Goal: Task Accomplishment & Management: Manage account settings

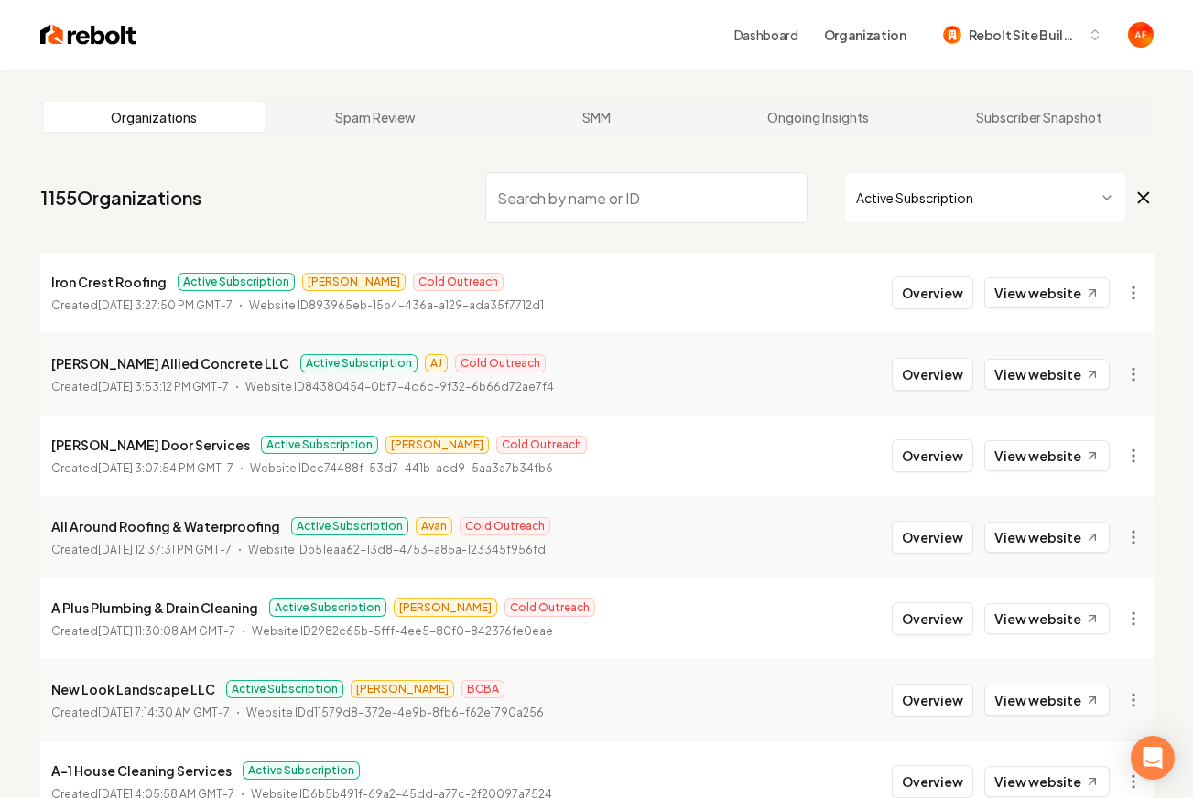
click at [93, 32] on img at bounding box center [88, 35] width 96 height 26
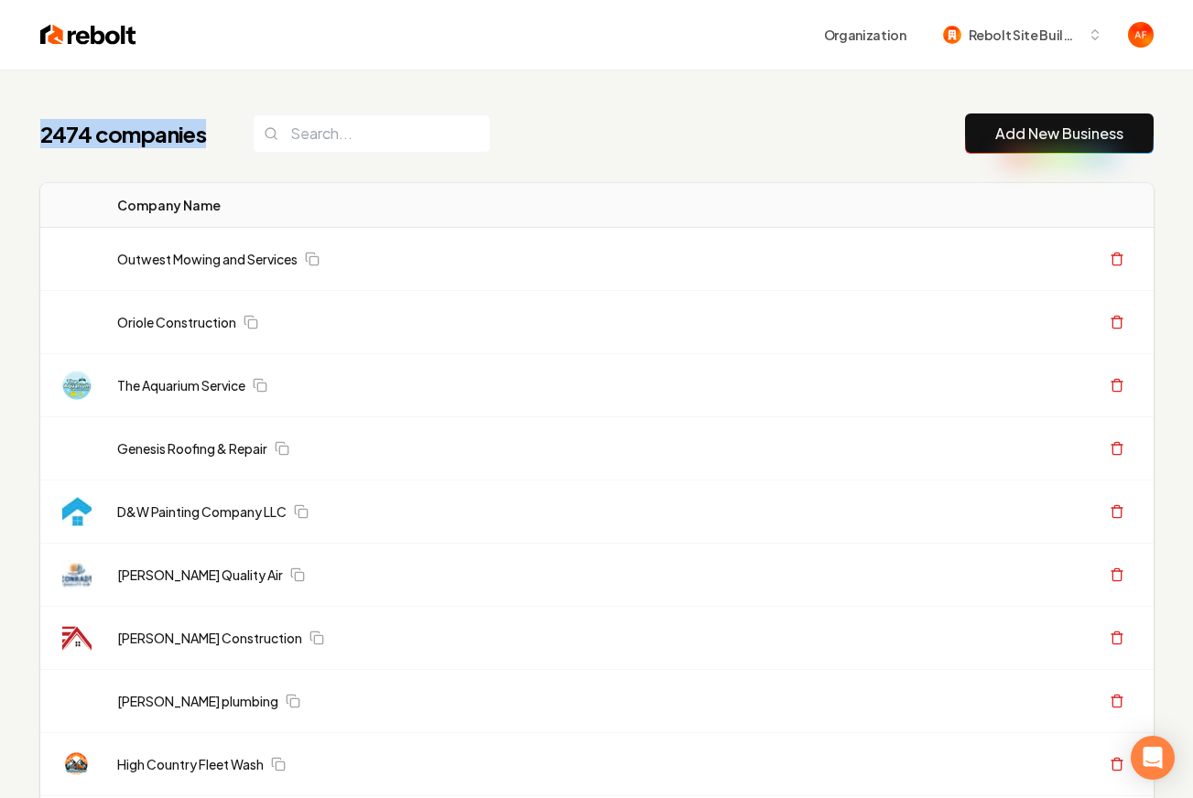
drag, startPoint x: 24, startPoint y: 131, endPoint x: 229, endPoint y: 166, distance: 208.0
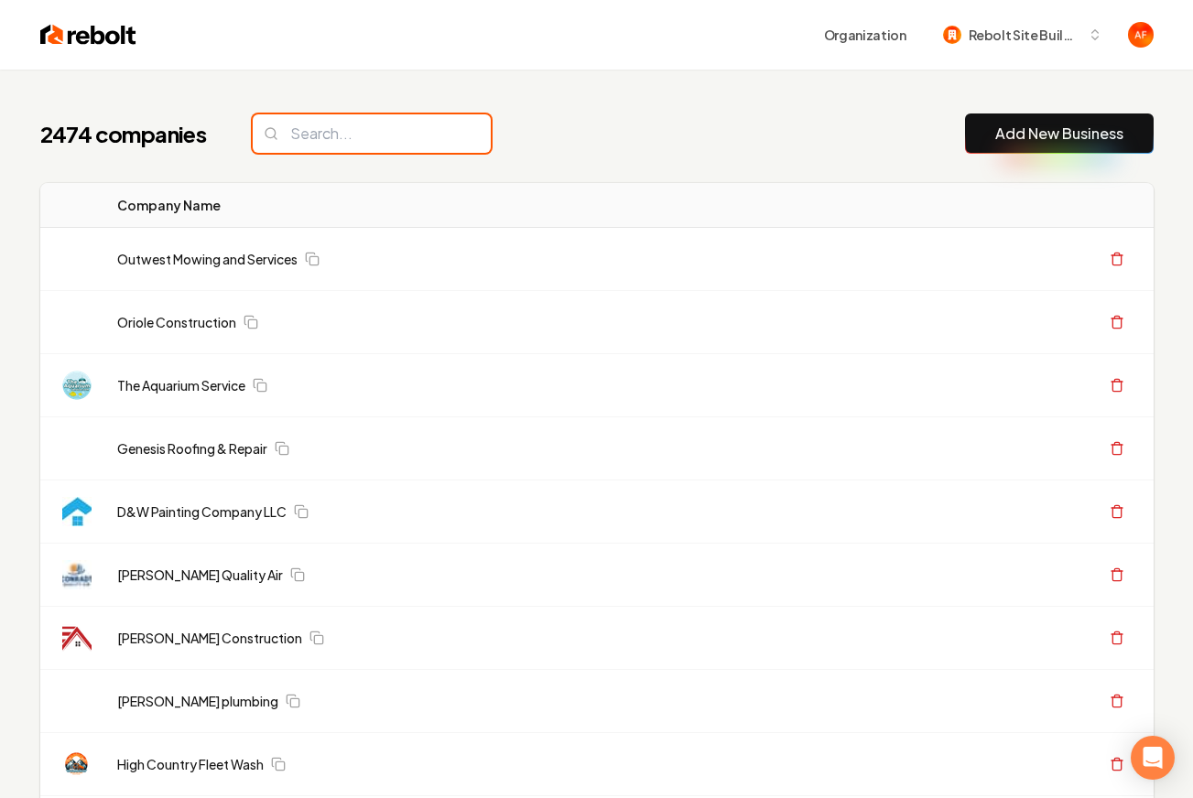
click at [320, 132] on input "search" at bounding box center [372, 133] width 238 height 38
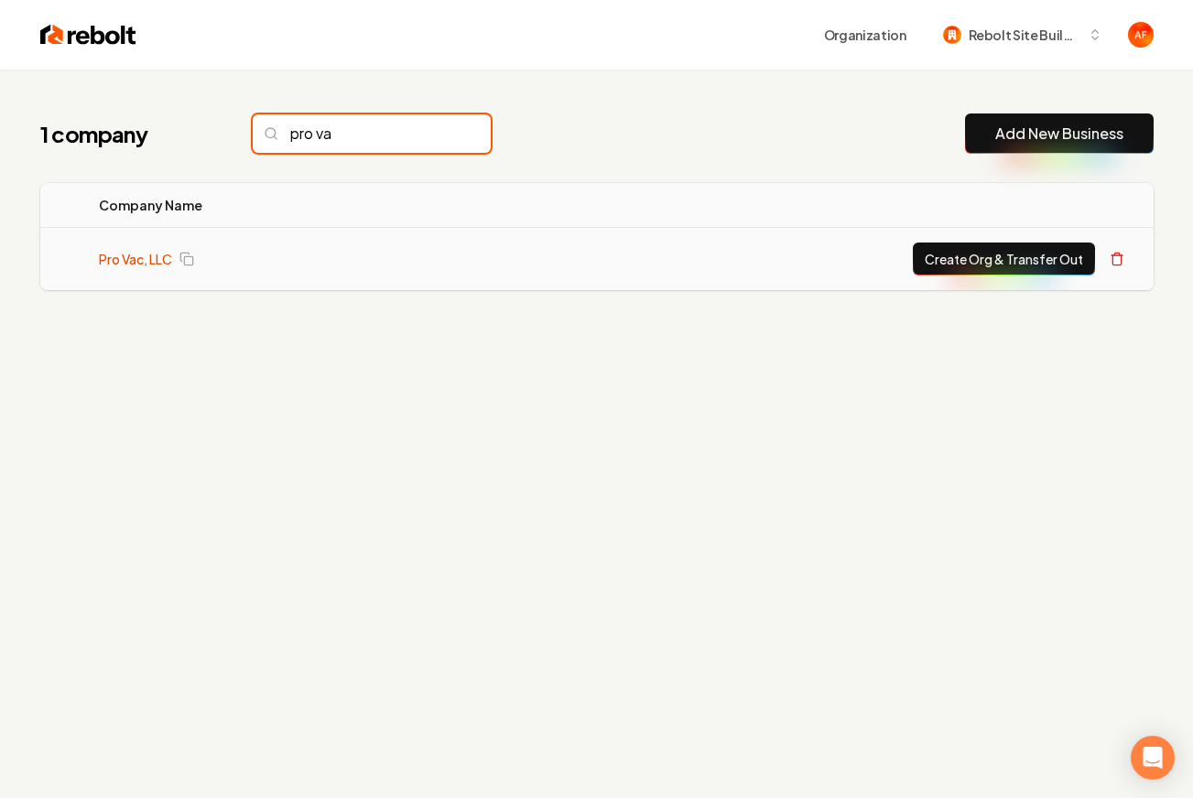
type input "pro va"
click at [137, 252] on link "Pro Vac, LLC" at bounding box center [135, 259] width 73 height 18
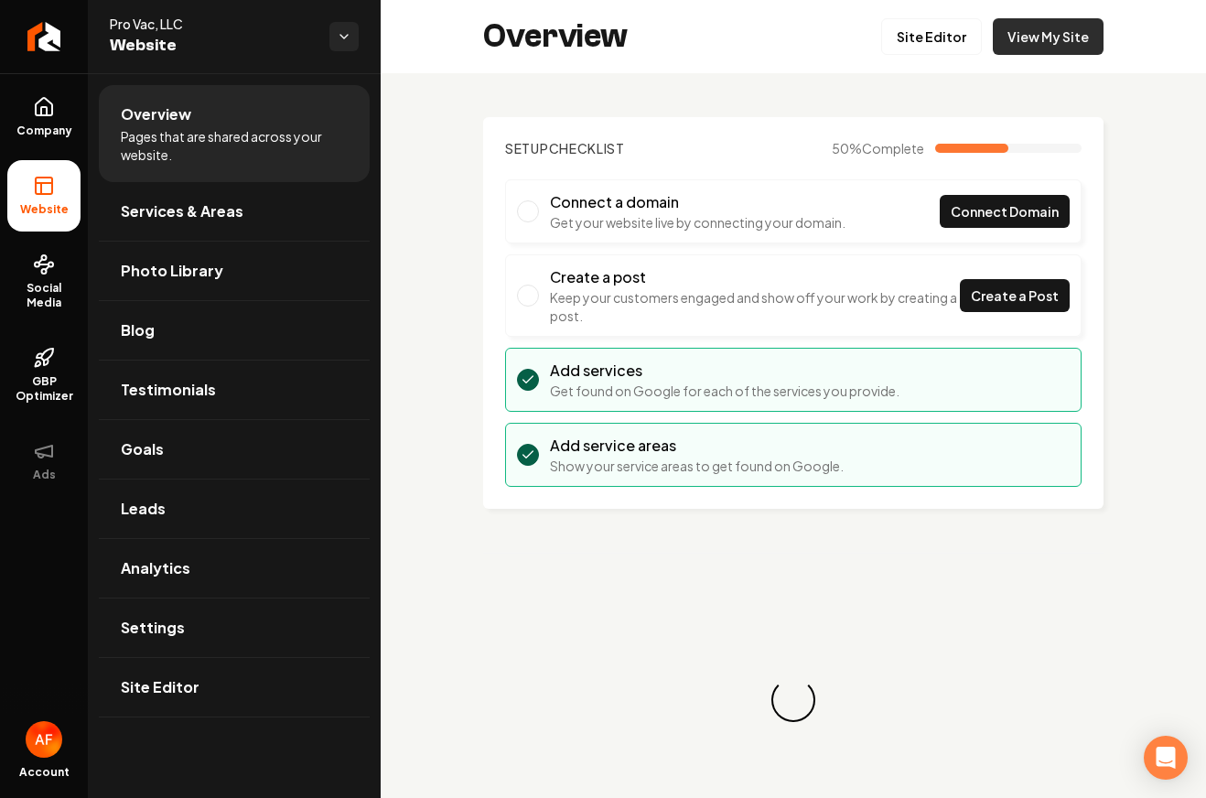
click at [1087, 46] on link "View My Site" at bounding box center [1048, 36] width 111 height 37
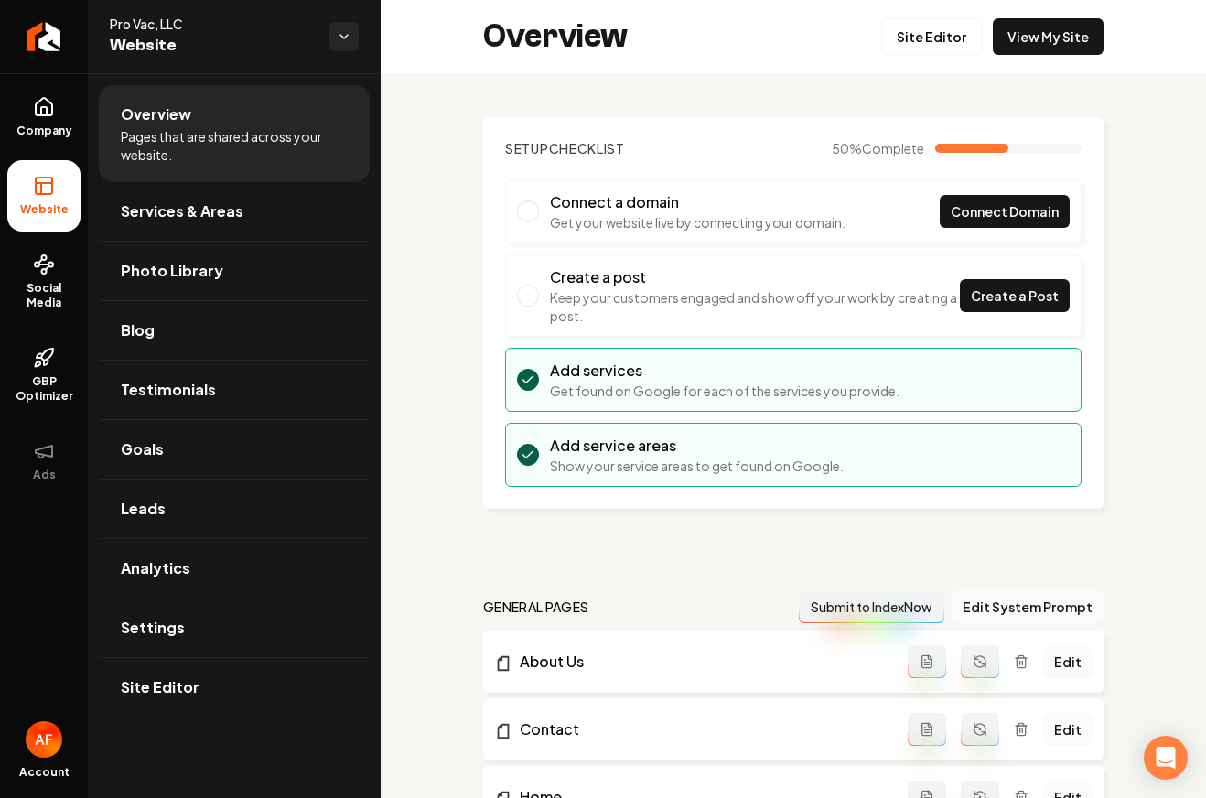
scroll to position [4, 0]
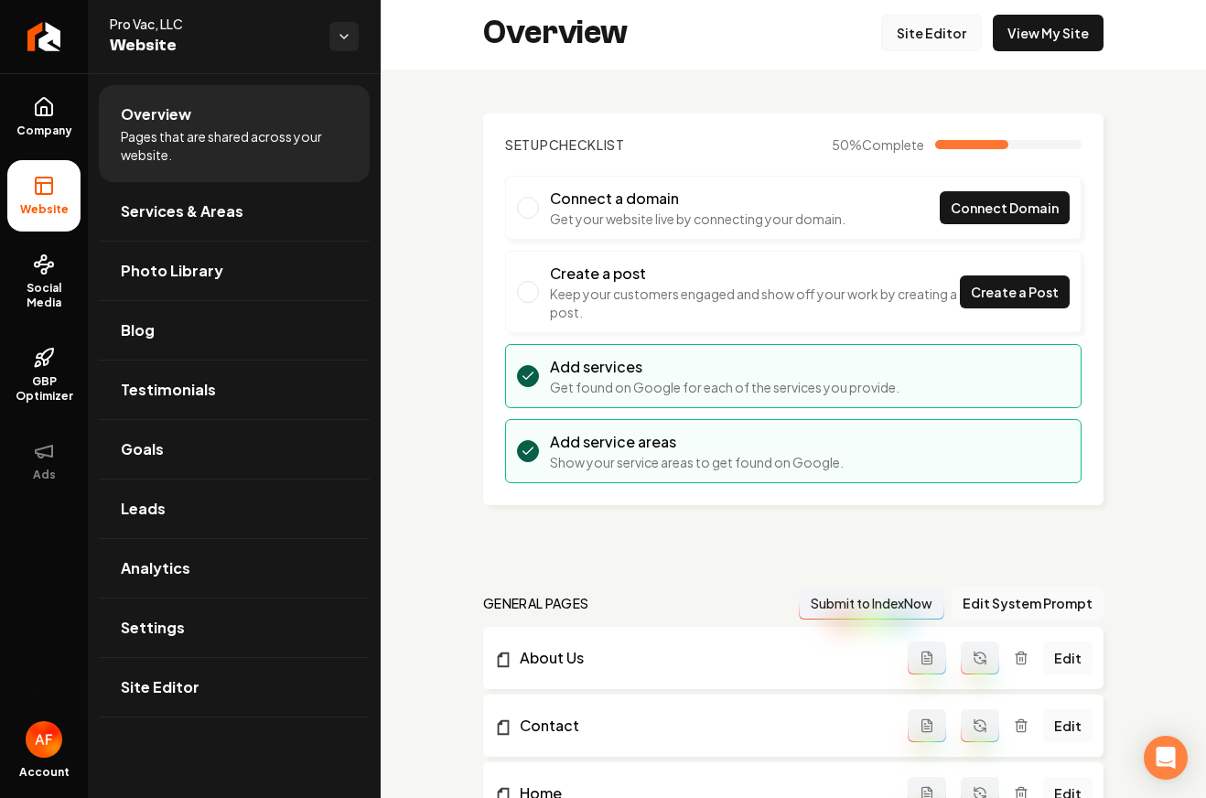
click at [946, 41] on link "Site Editor" at bounding box center [931, 33] width 101 height 37
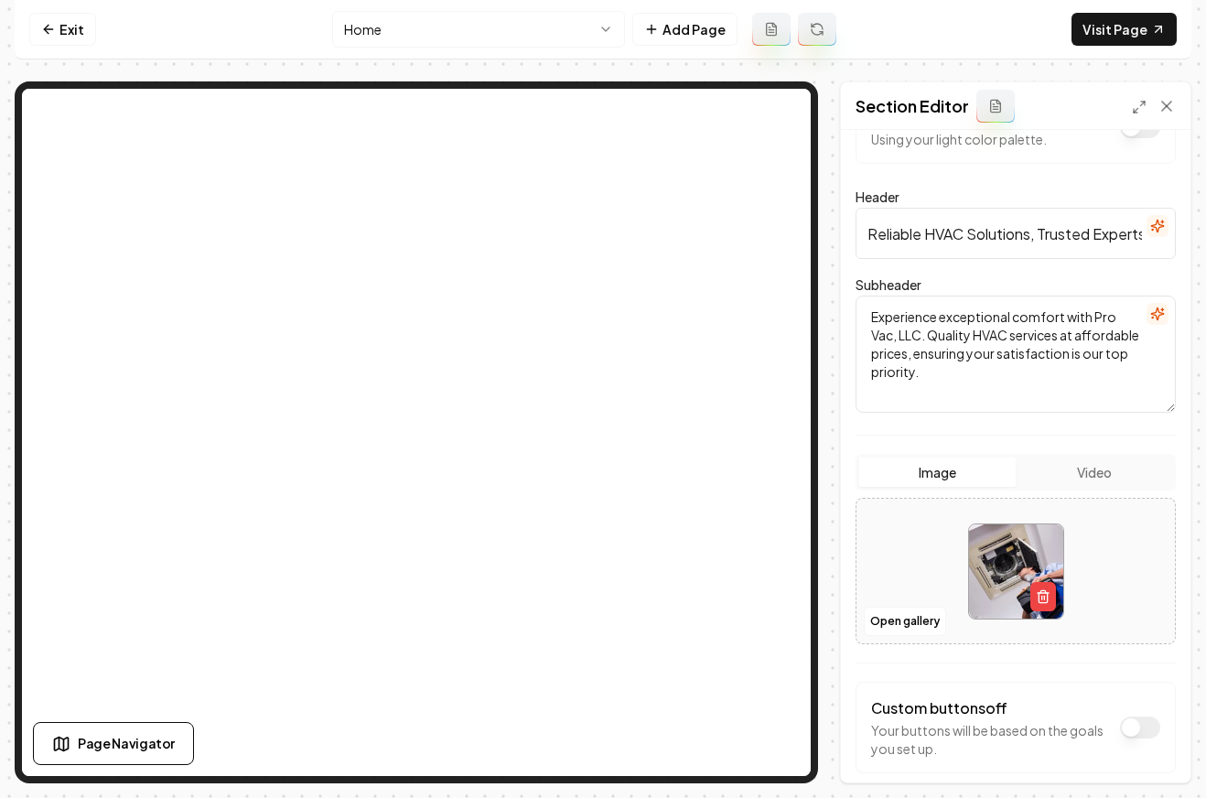
scroll to position [147, 0]
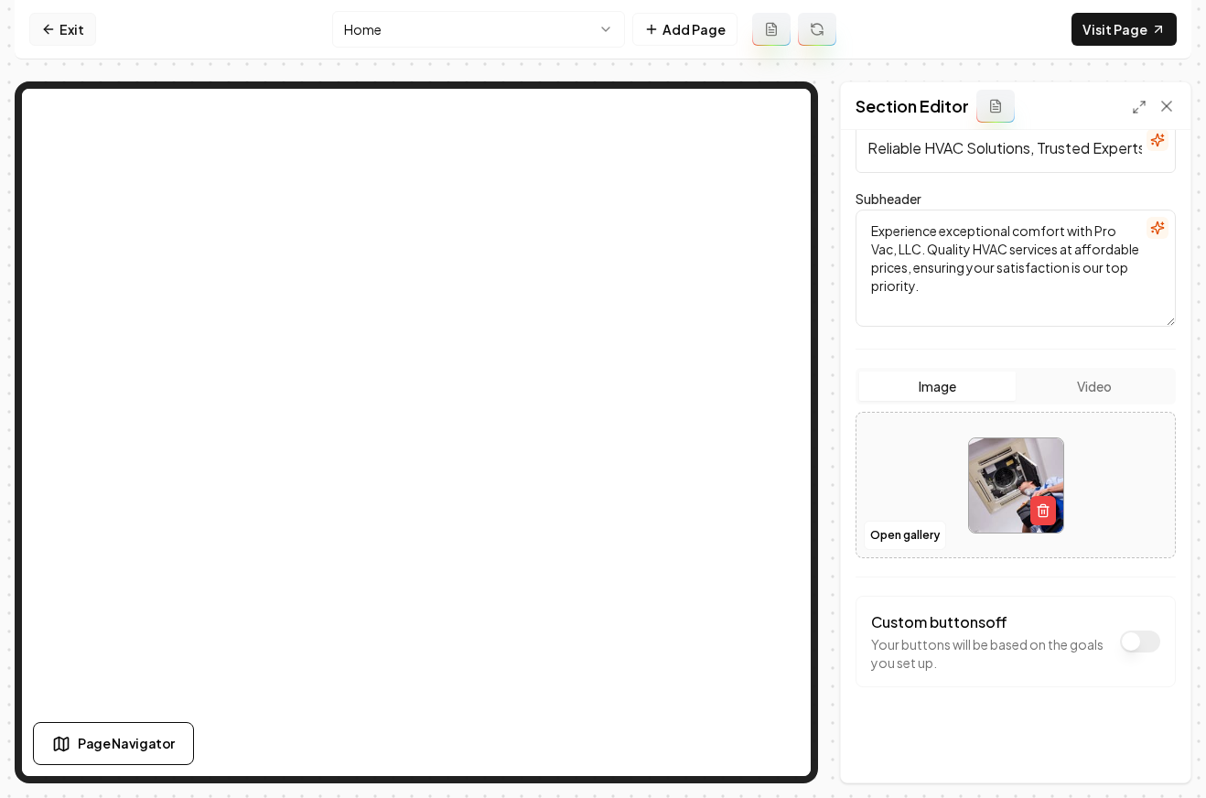
click at [92, 36] on link "Exit" at bounding box center [62, 29] width 67 height 33
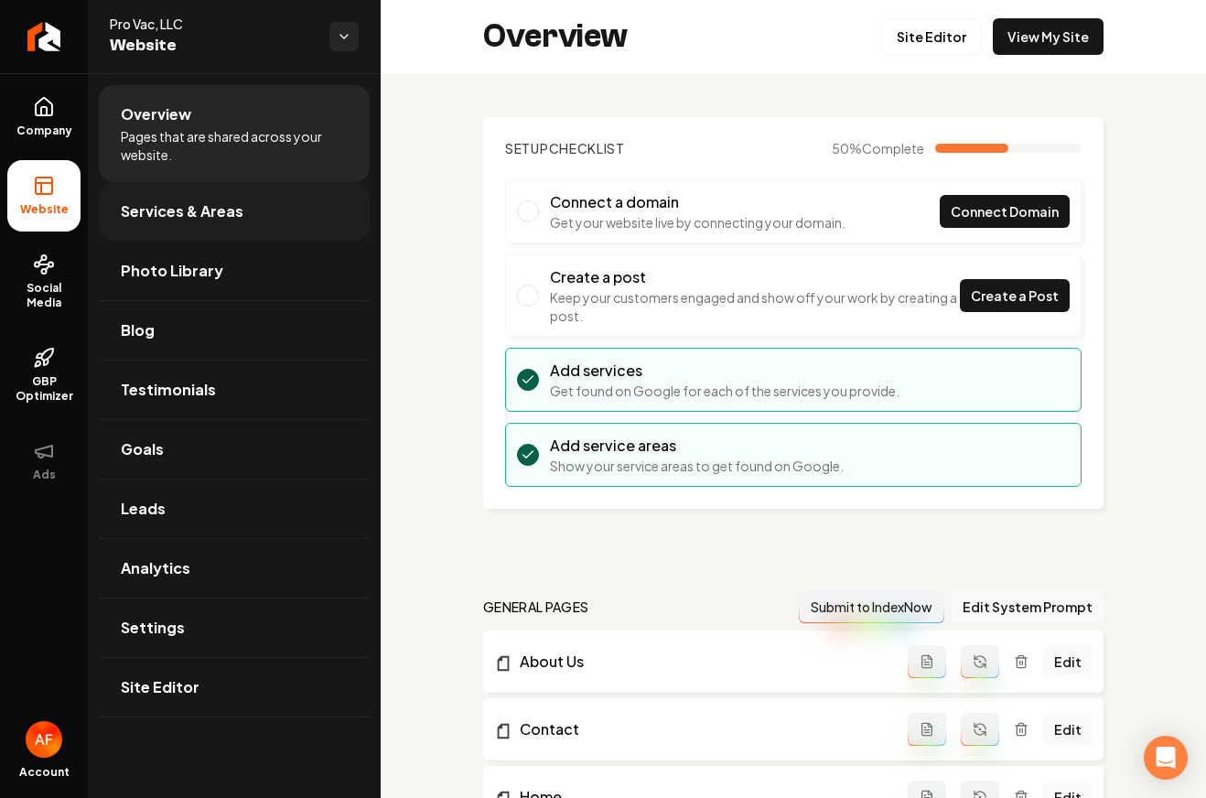
click at [222, 228] on link "Services & Areas" at bounding box center [234, 211] width 271 height 59
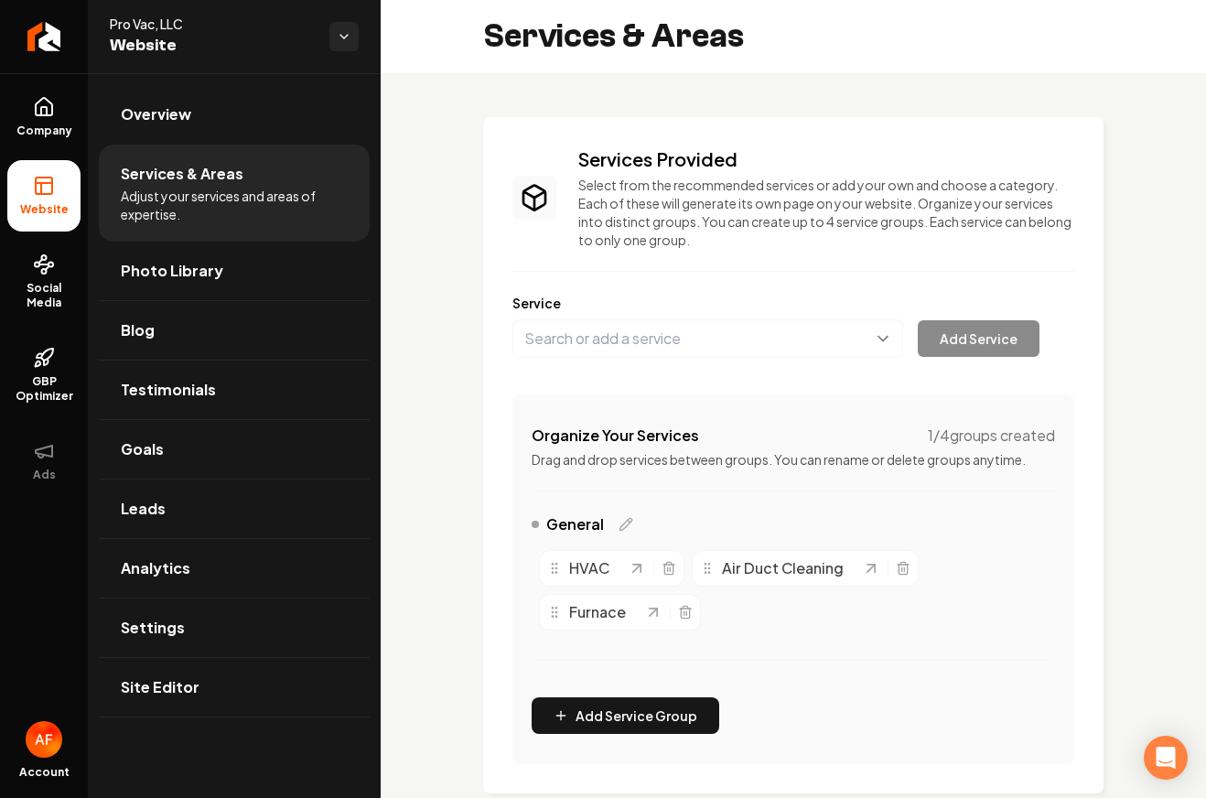
click at [45, 156] on ul "Company Website Social Media GBP Optimizer Ads" at bounding box center [44, 288] width 88 height 431
click at [54, 134] on span "Company" at bounding box center [44, 131] width 70 height 15
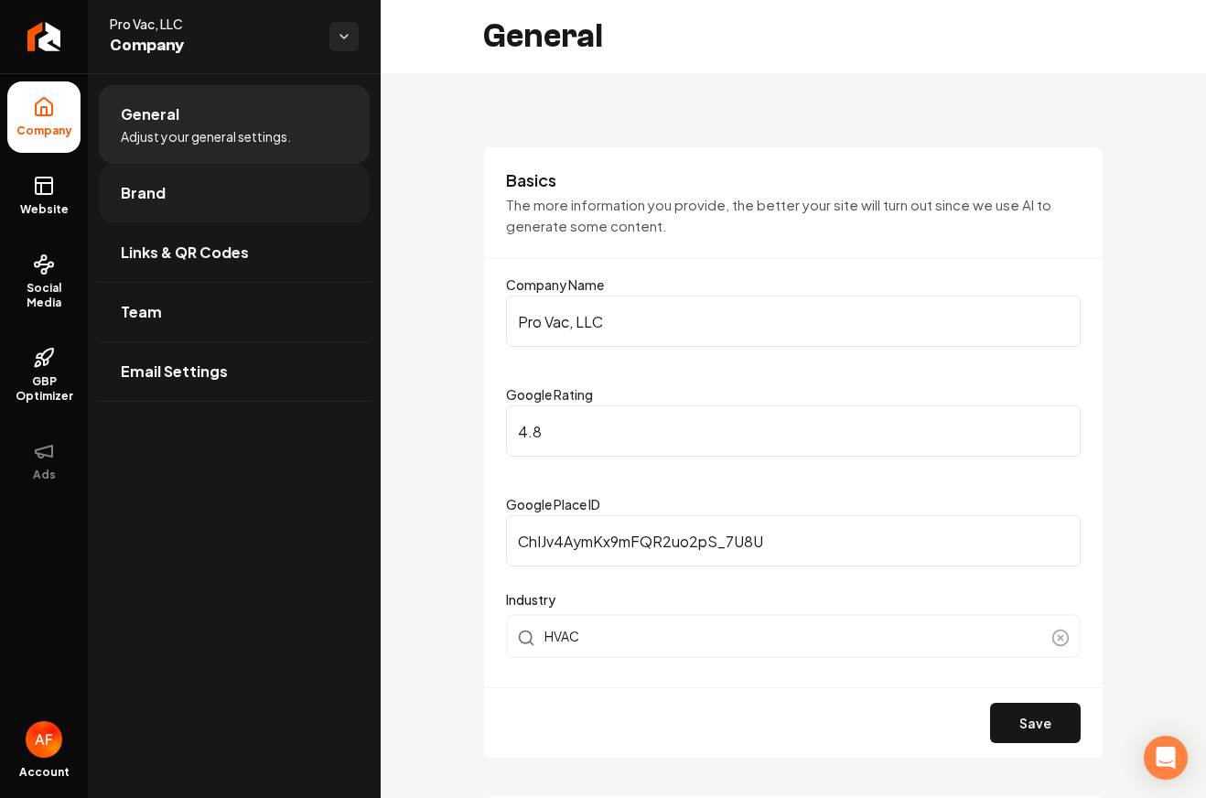
click at [126, 193] on span "Brand" at bounding box center [143, 193] width 45 height 22
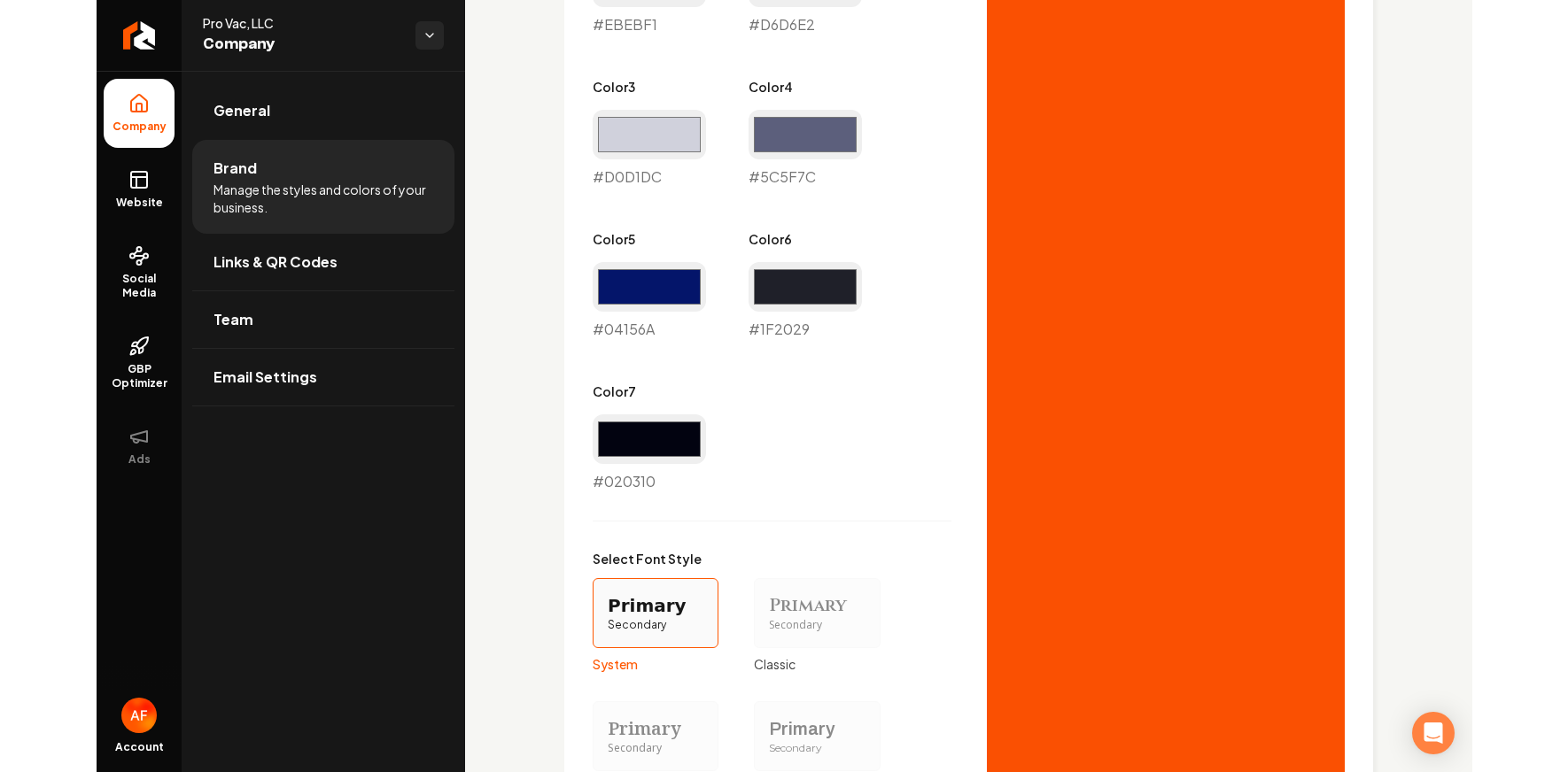
scroll to position [1013, 0]
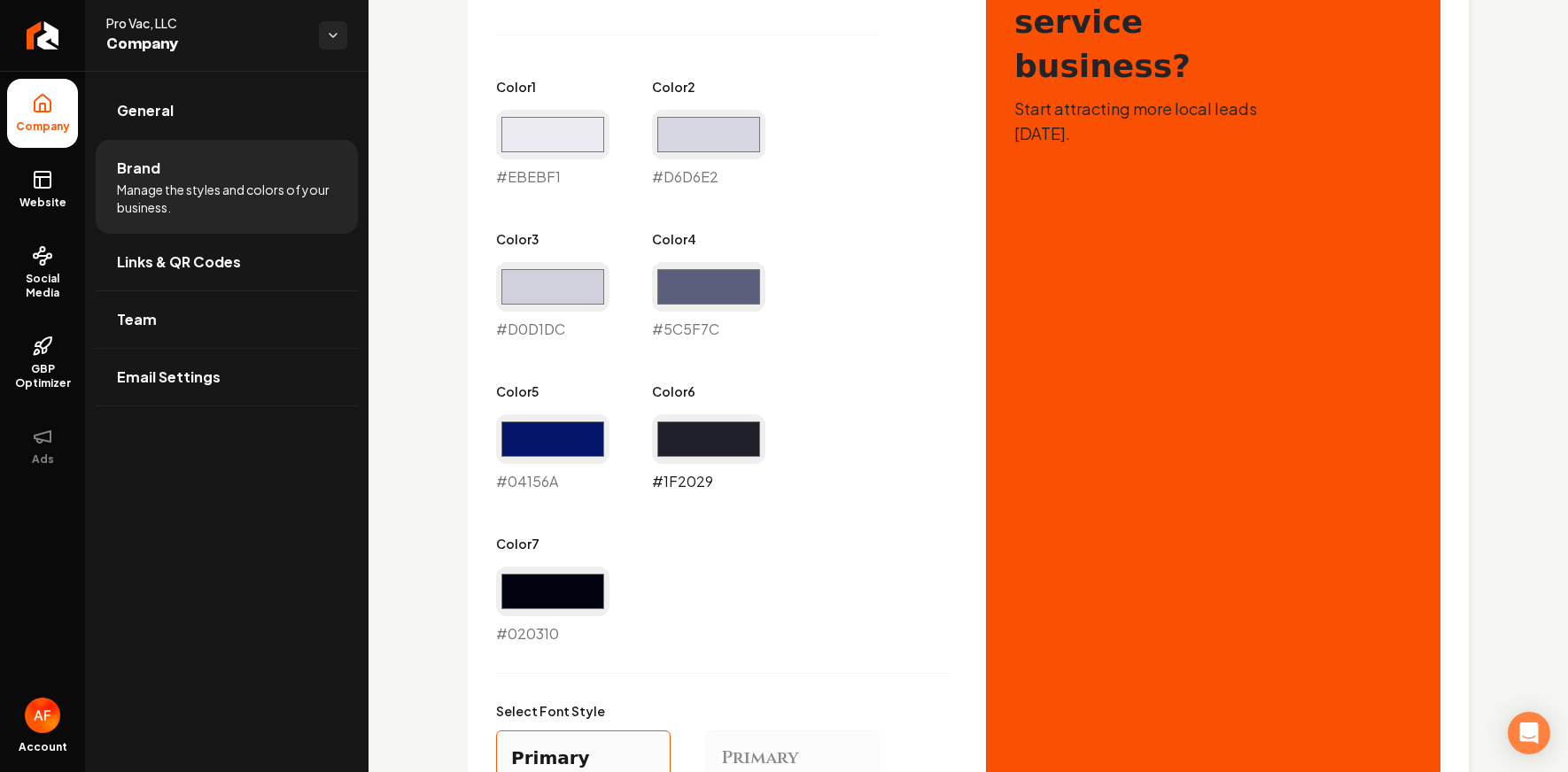
click at [672, 455] on input "#1f2029" at bounding box center [709, 438] width 113 height 49
type input "#fa5002"
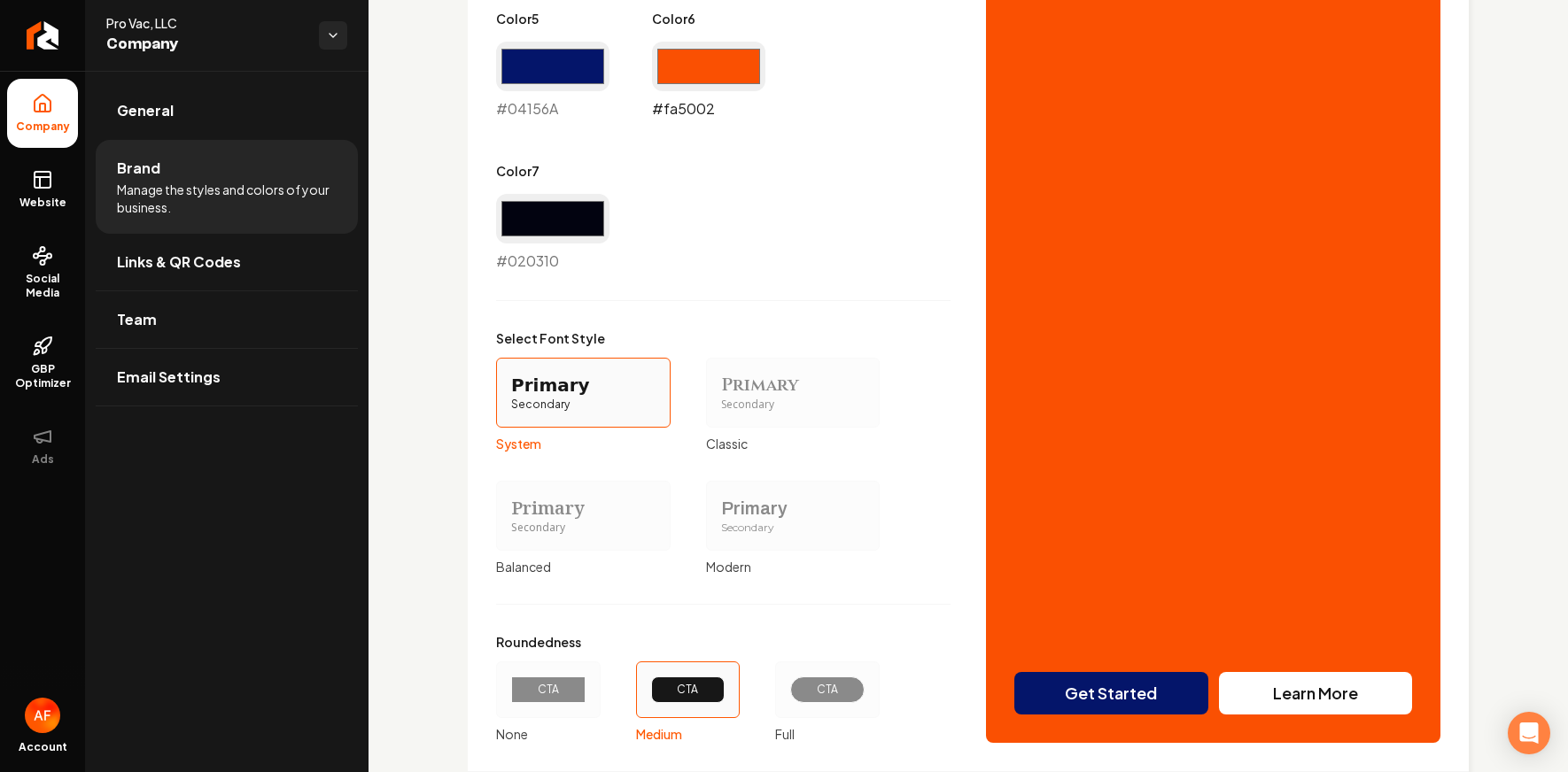
scroll to position [1496, 0]
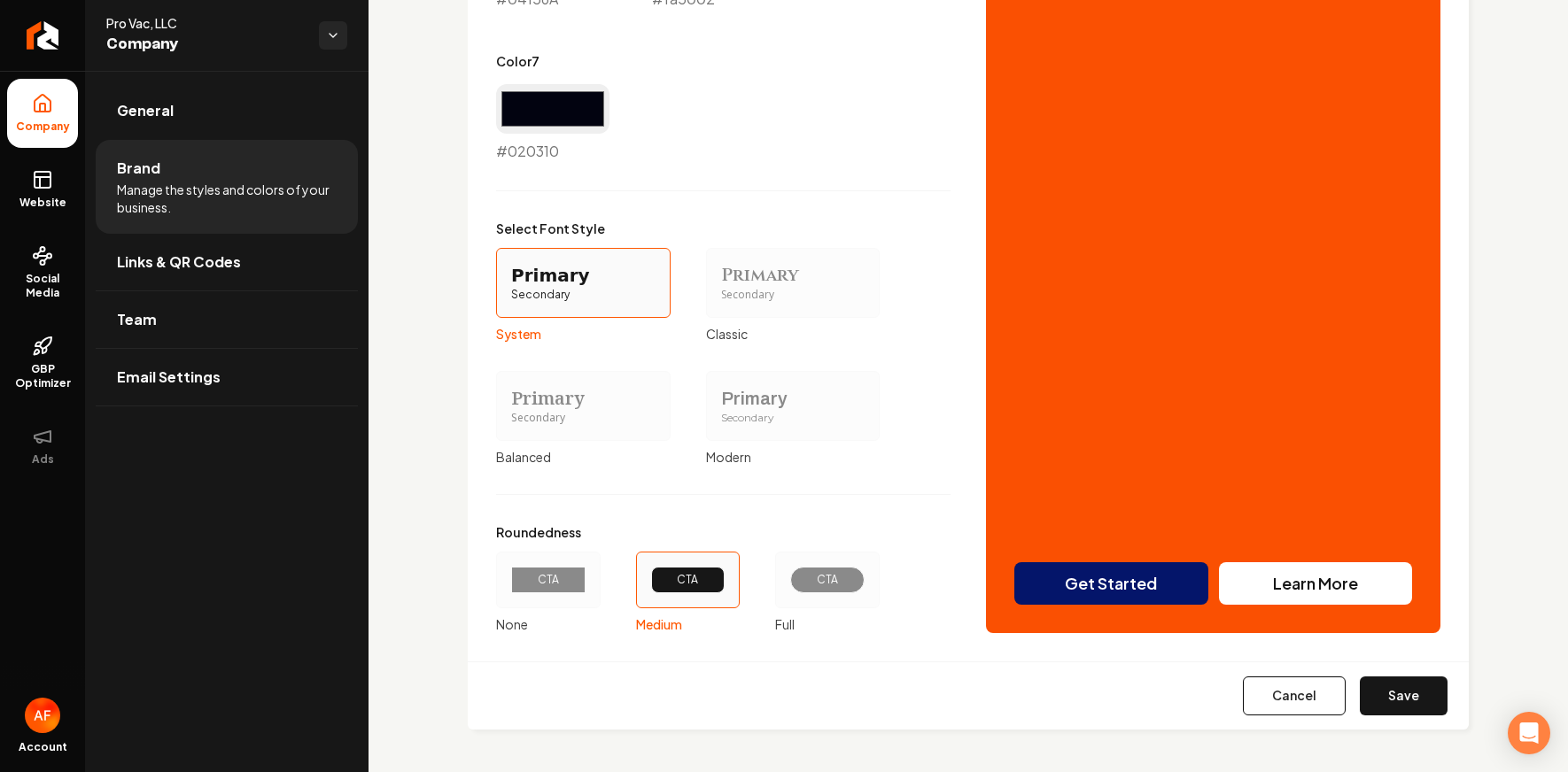
click at [830, 577] on div "CTA" at bounding box center [828, 579] width 45 height 15
click at [789, 577] on button "CTA Full" at bounding box center [781, 579] width 15 height 15
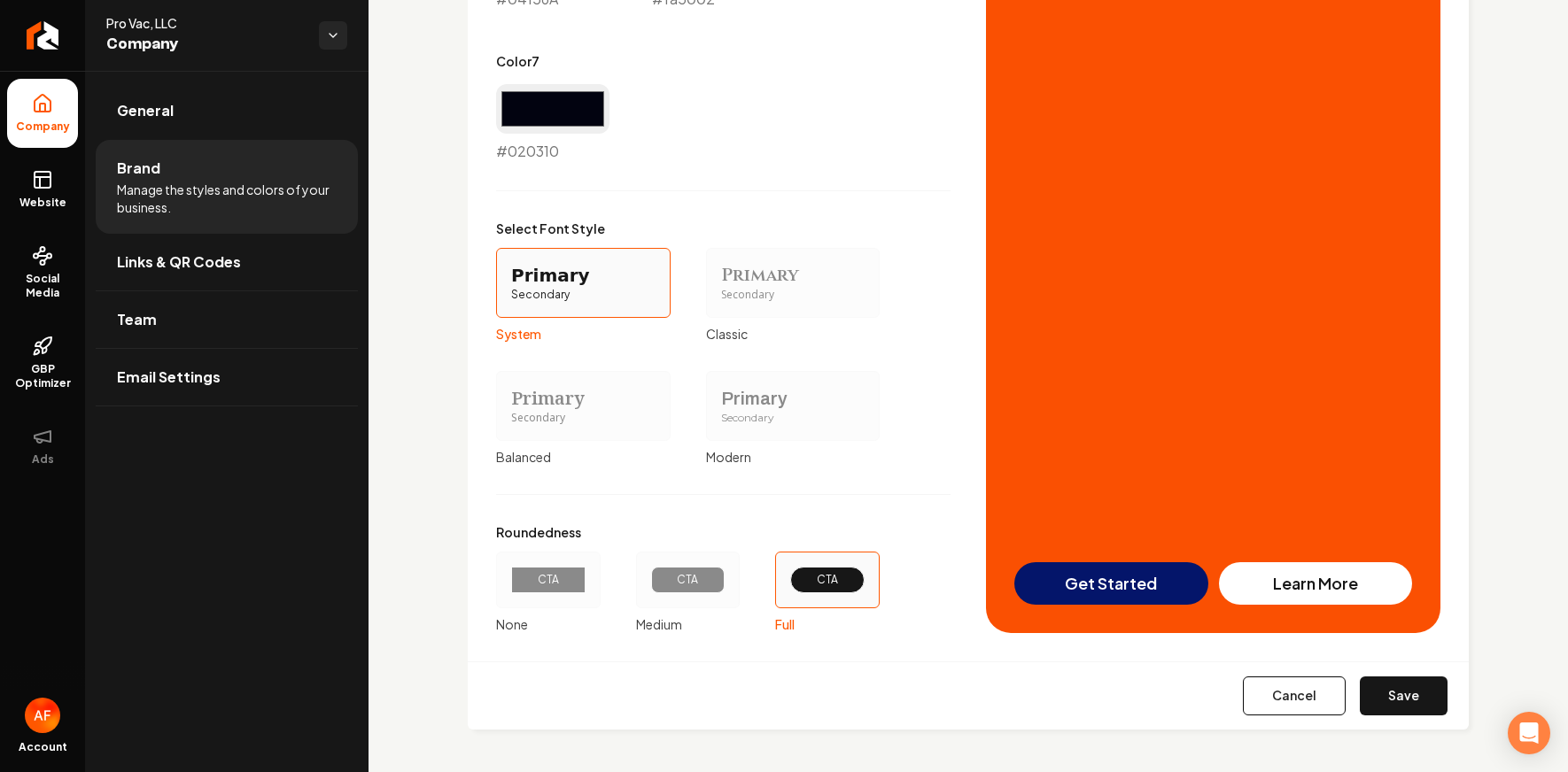
drag, startPoint x: 1402, startPoint y: 695, endPoint x: 1413, endPoint y: 689, distance: 12.5
click at [1154, 695] on button "Save" at bounding box center [1403, 696] width 88 height 39
type input "#ebebf1"
type input "#d6d6e2"
type input "#d0d1dc"
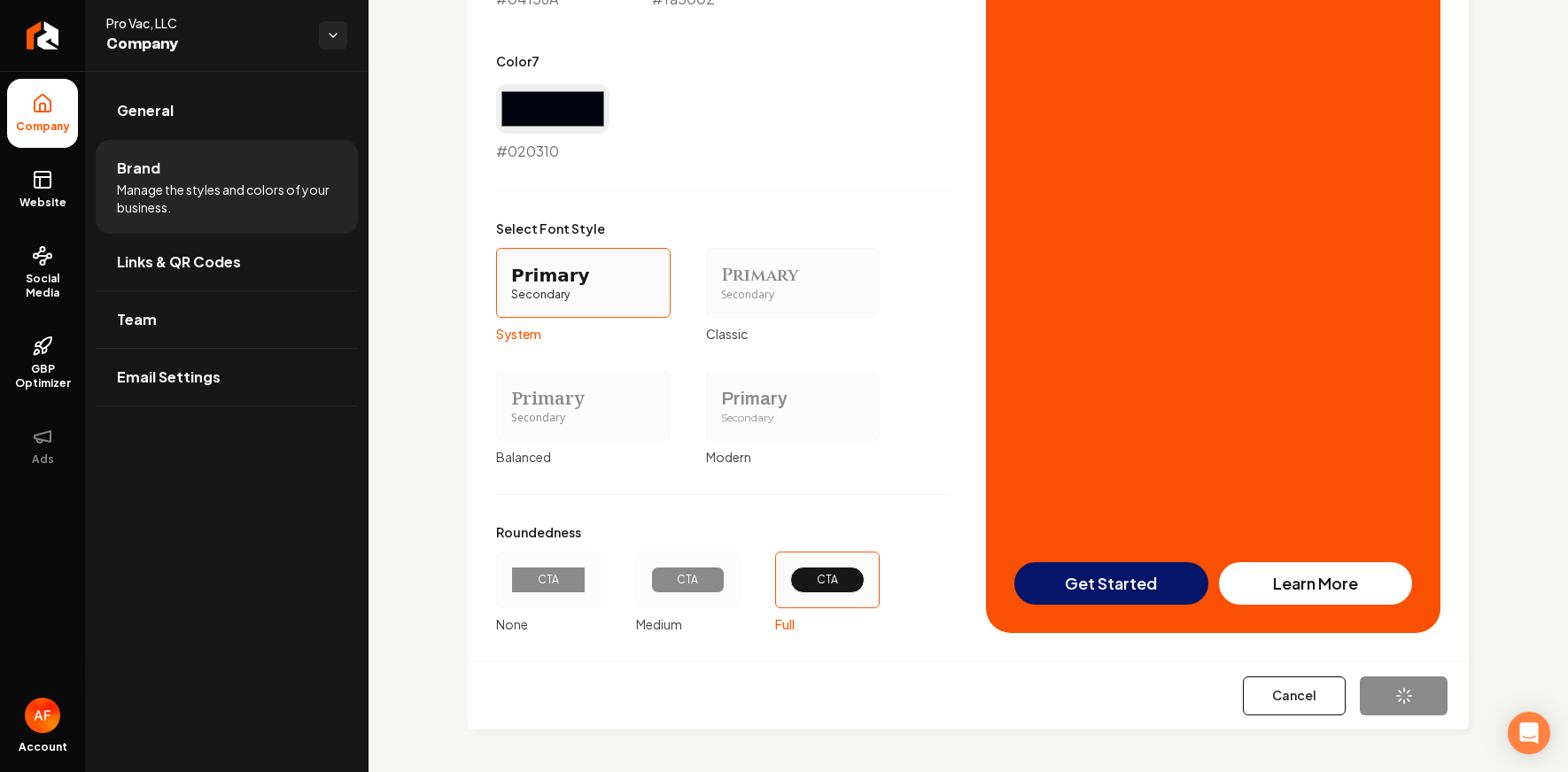
type input "#5c5f7c"
type input "#04156a"
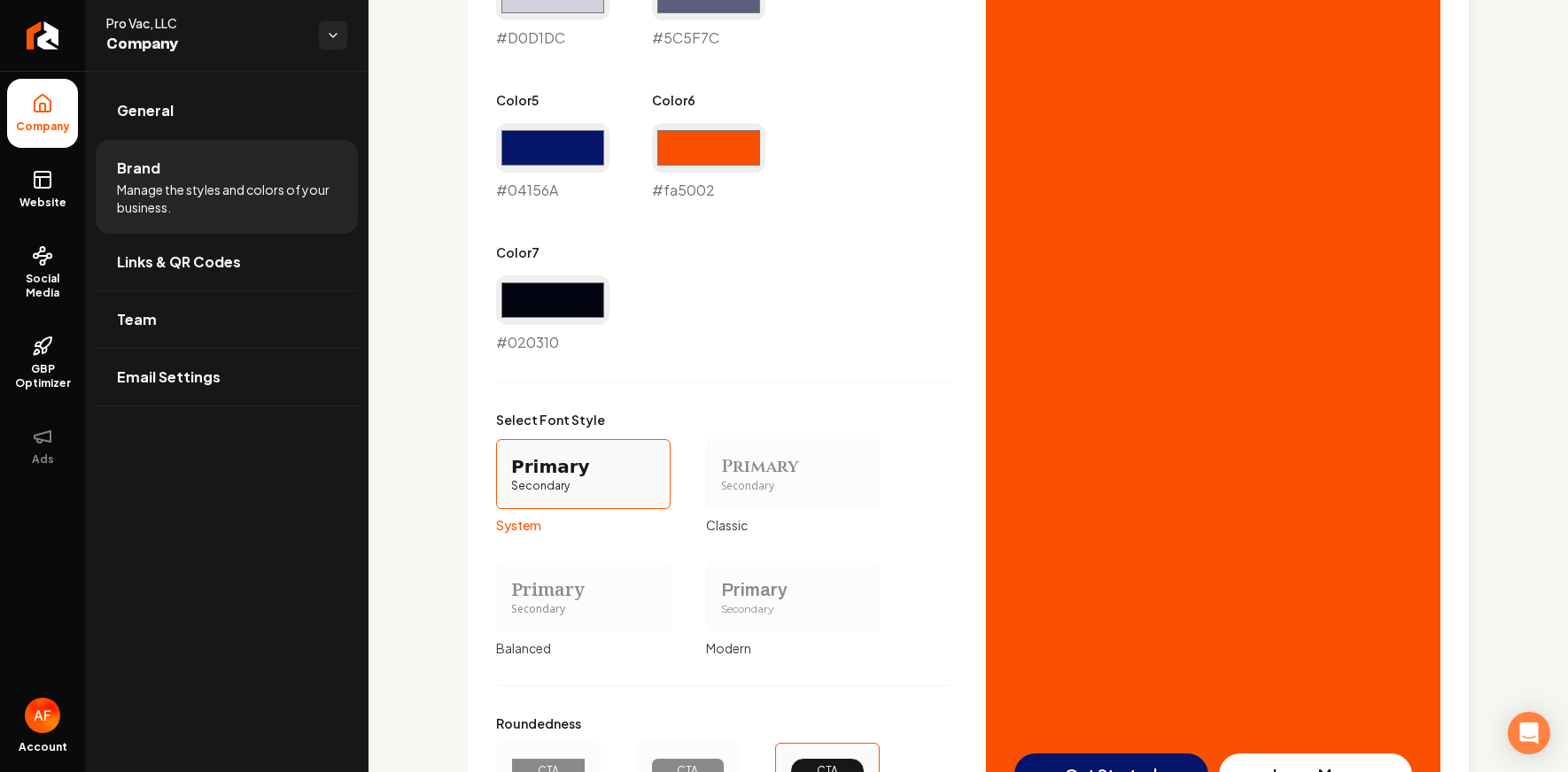
scroll to position [1271, 0]
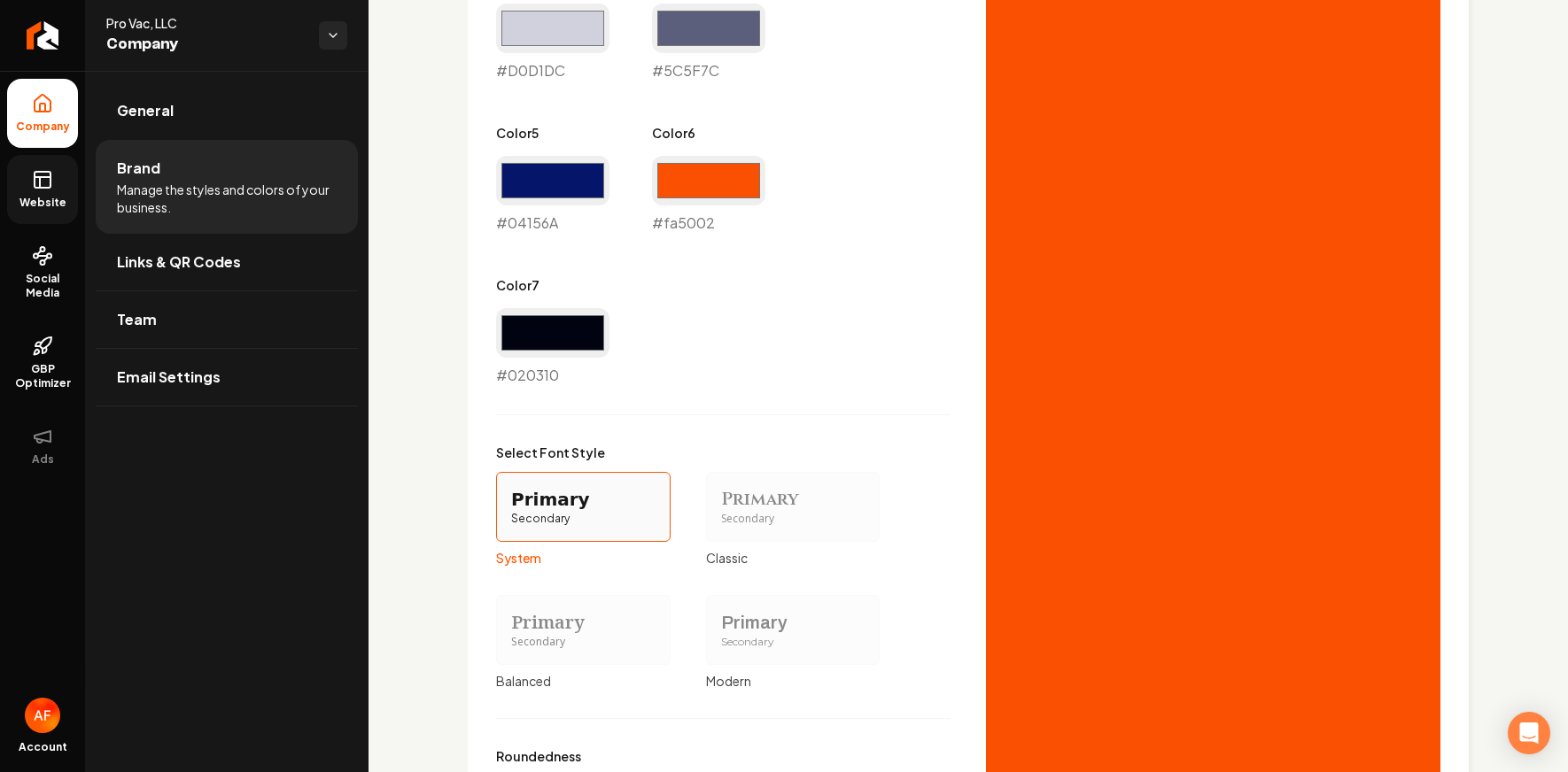
click at [31, 193] on link "Website" at bounding box center [42, 189] width 71 height 69
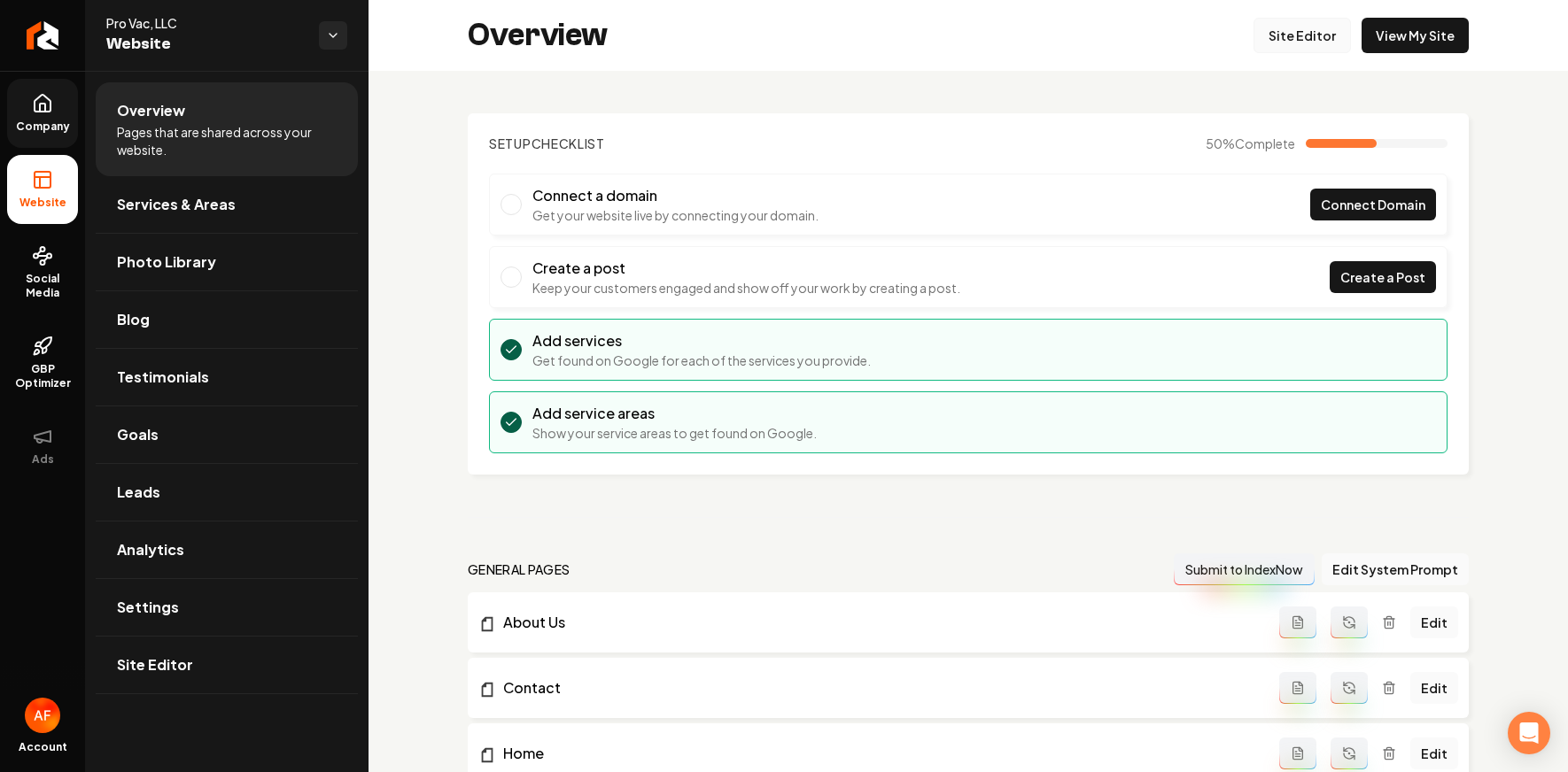
click at [1154, 47] on link "Site Editor" at bounding box center [1302, 35] width 98 height 36
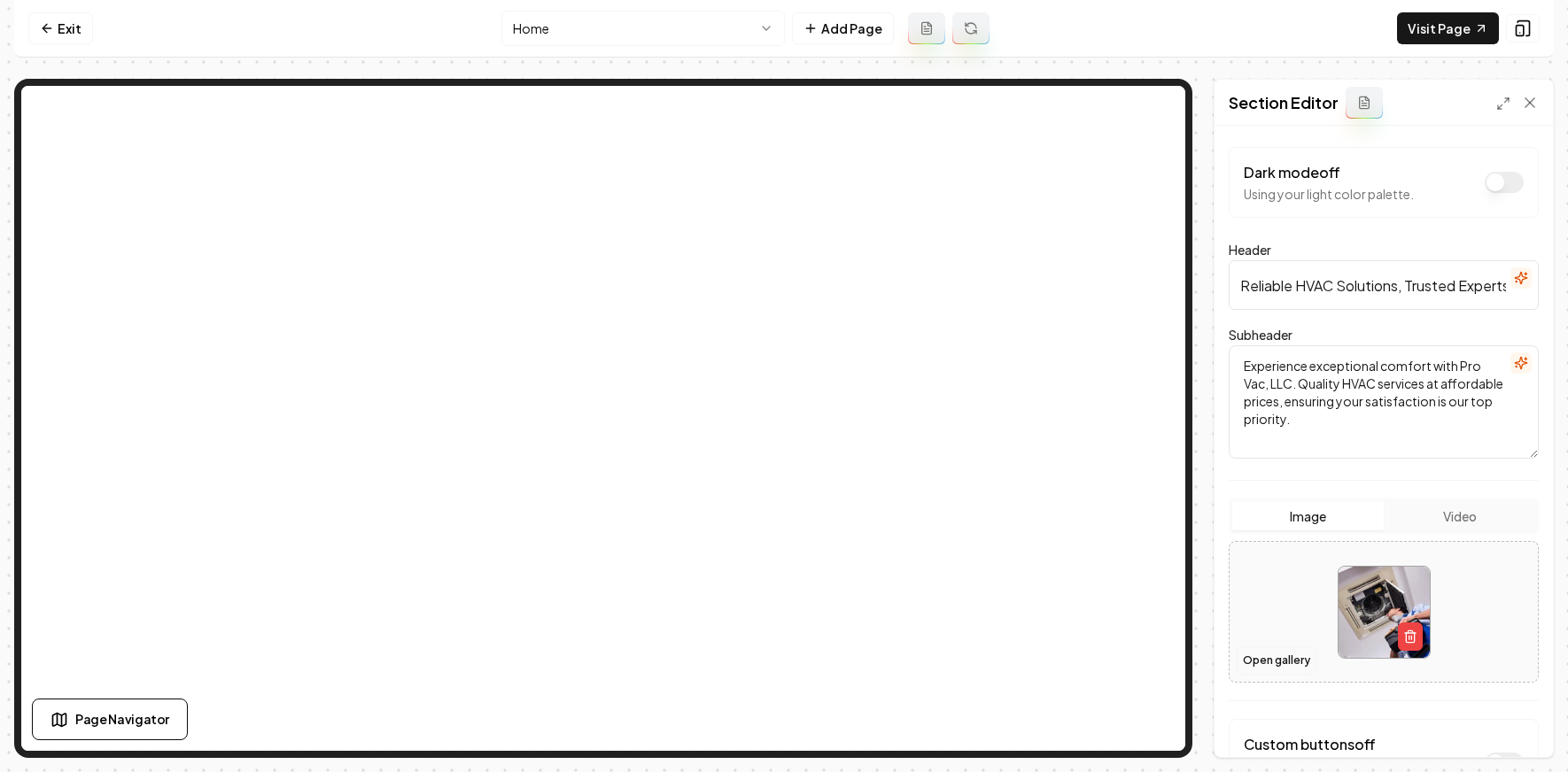
click at [1154, 664] on button "Open gallery" at bounding box center [1277, 660] width 79 height 28
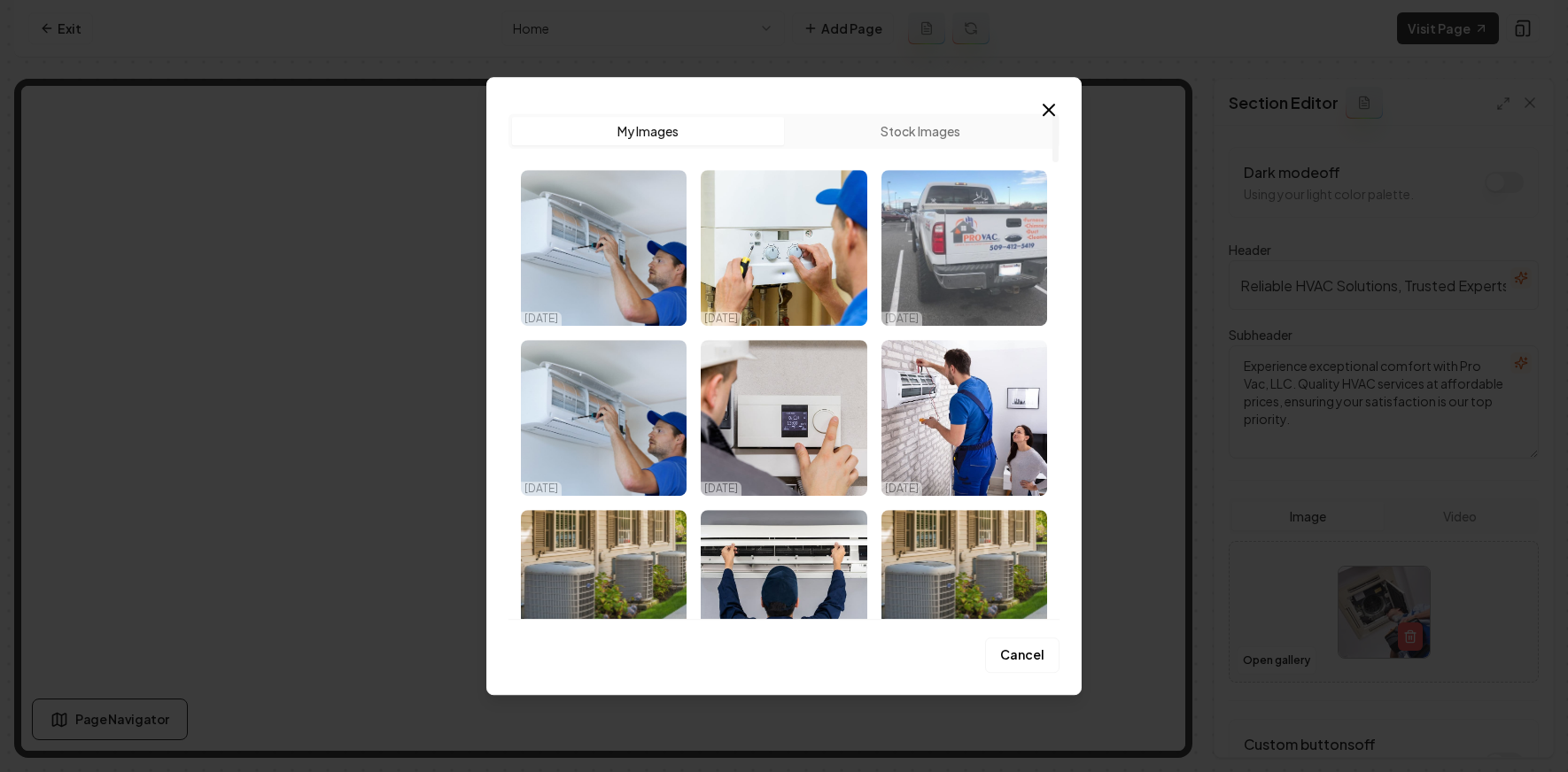
click at [978, 260] on img "Select image image_6827658a432c476416bde896.jpg" at bounding box center [964, 248] width 166 height 156
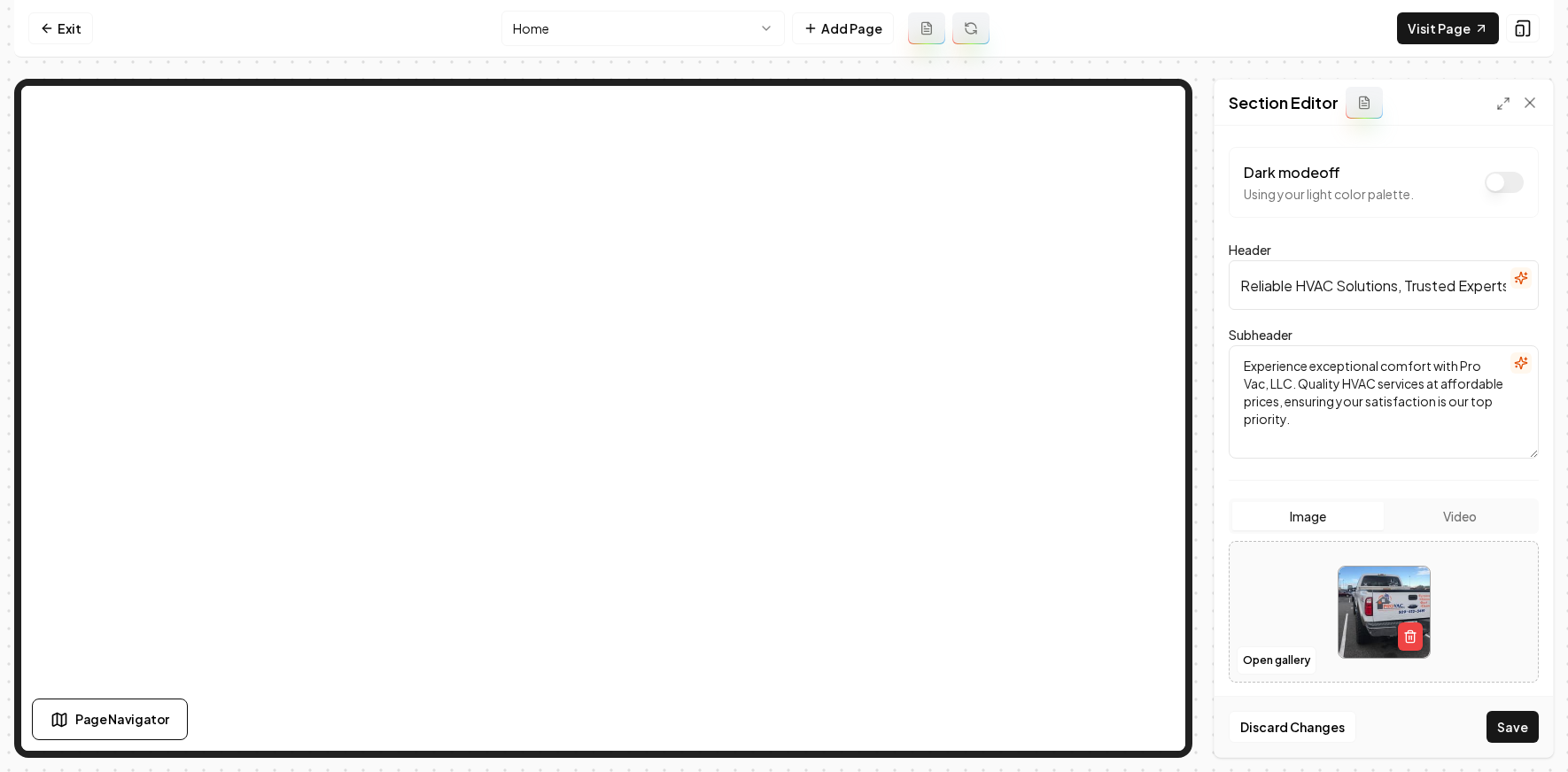
drag, startPoint x: 1522, startPoint y: 733, endPoint x: 1177, endPoint y: 618, distance: 363.7
click at [1154, 733] on button "Save" at bounding box center [1513, 727] width 52 height 32
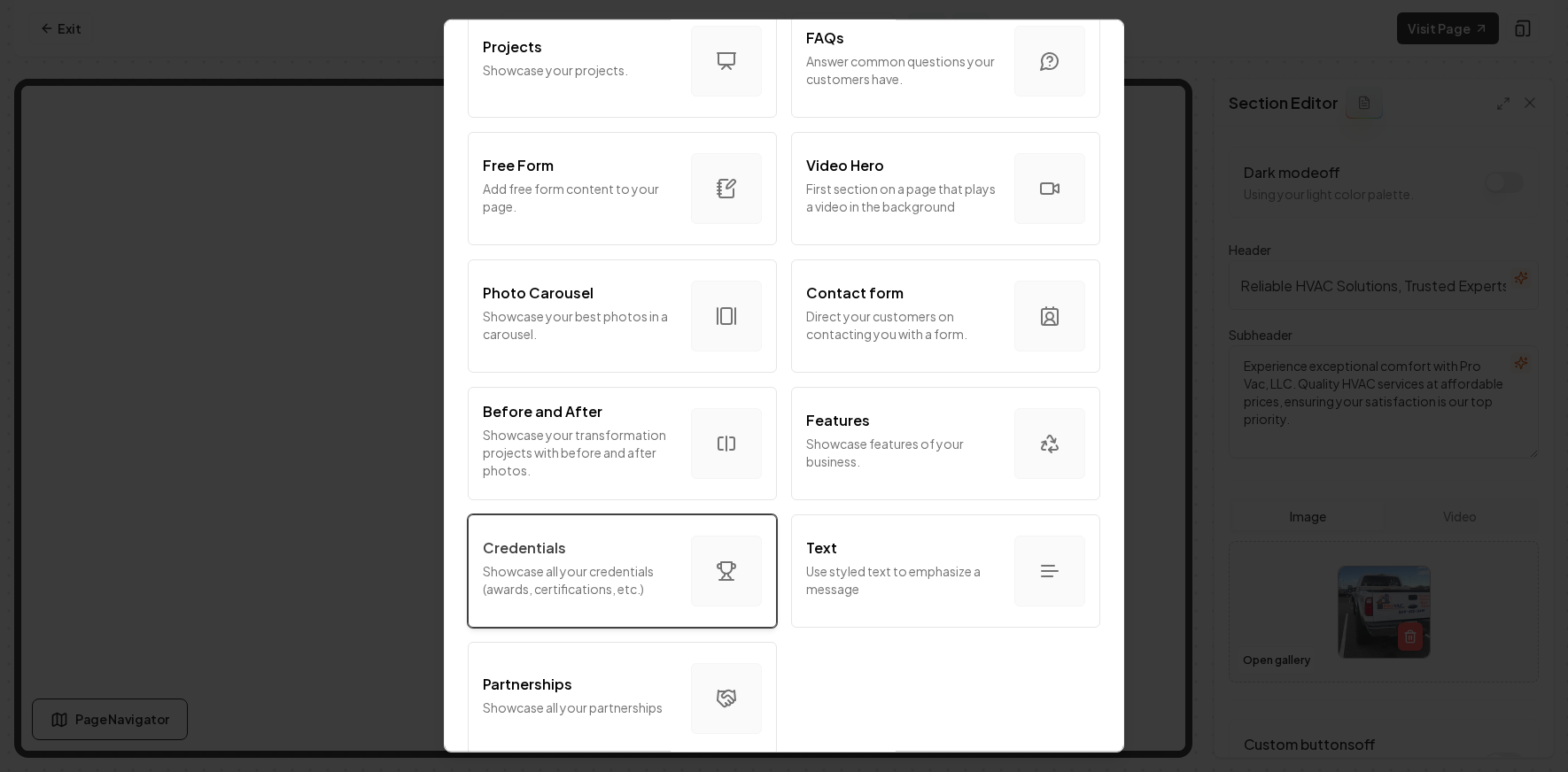
scroll to position [936, 0]
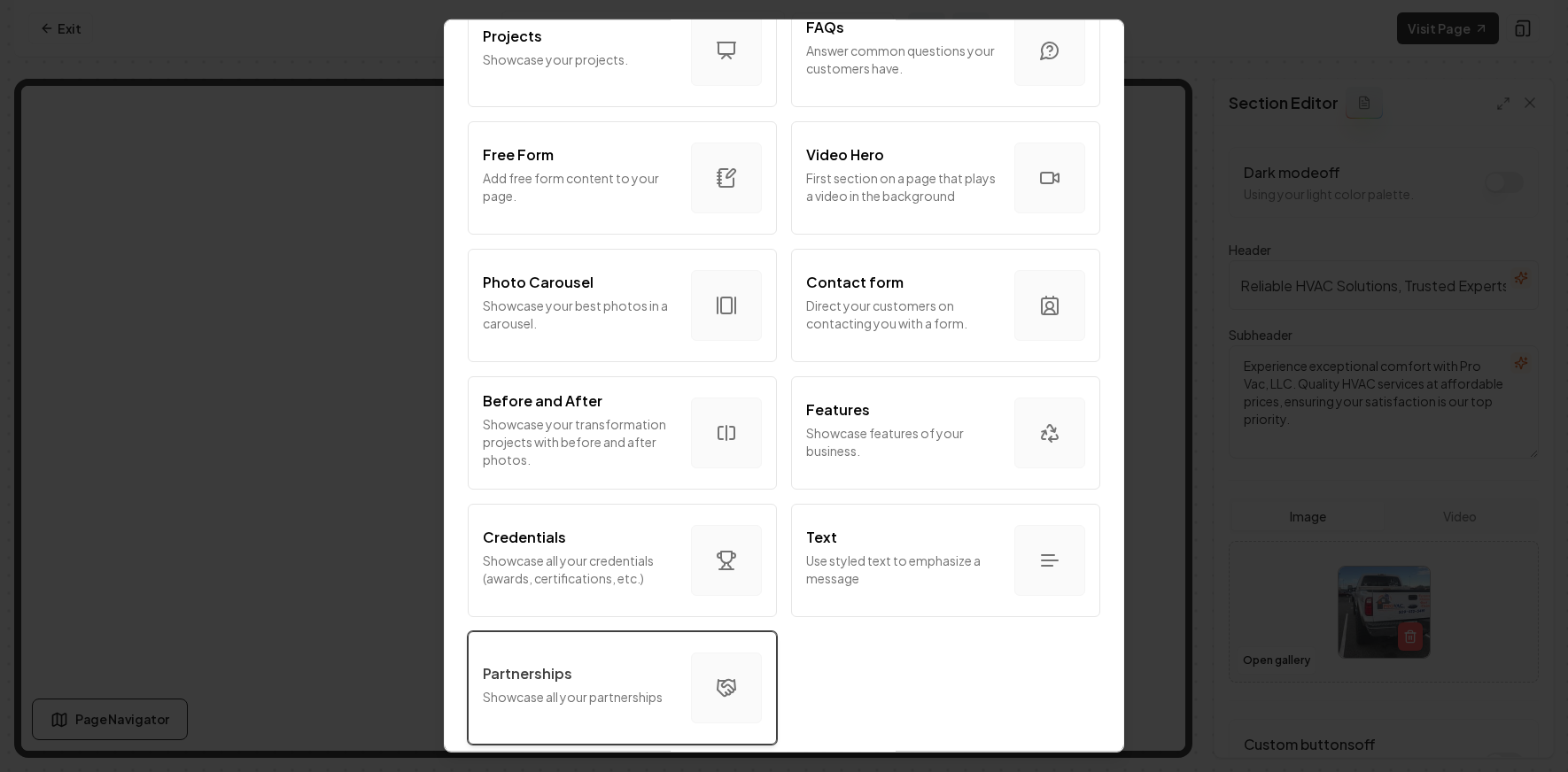
click at [618, 665] on div "Partnerships" at bounding box center [580, 674] width 194 height 21
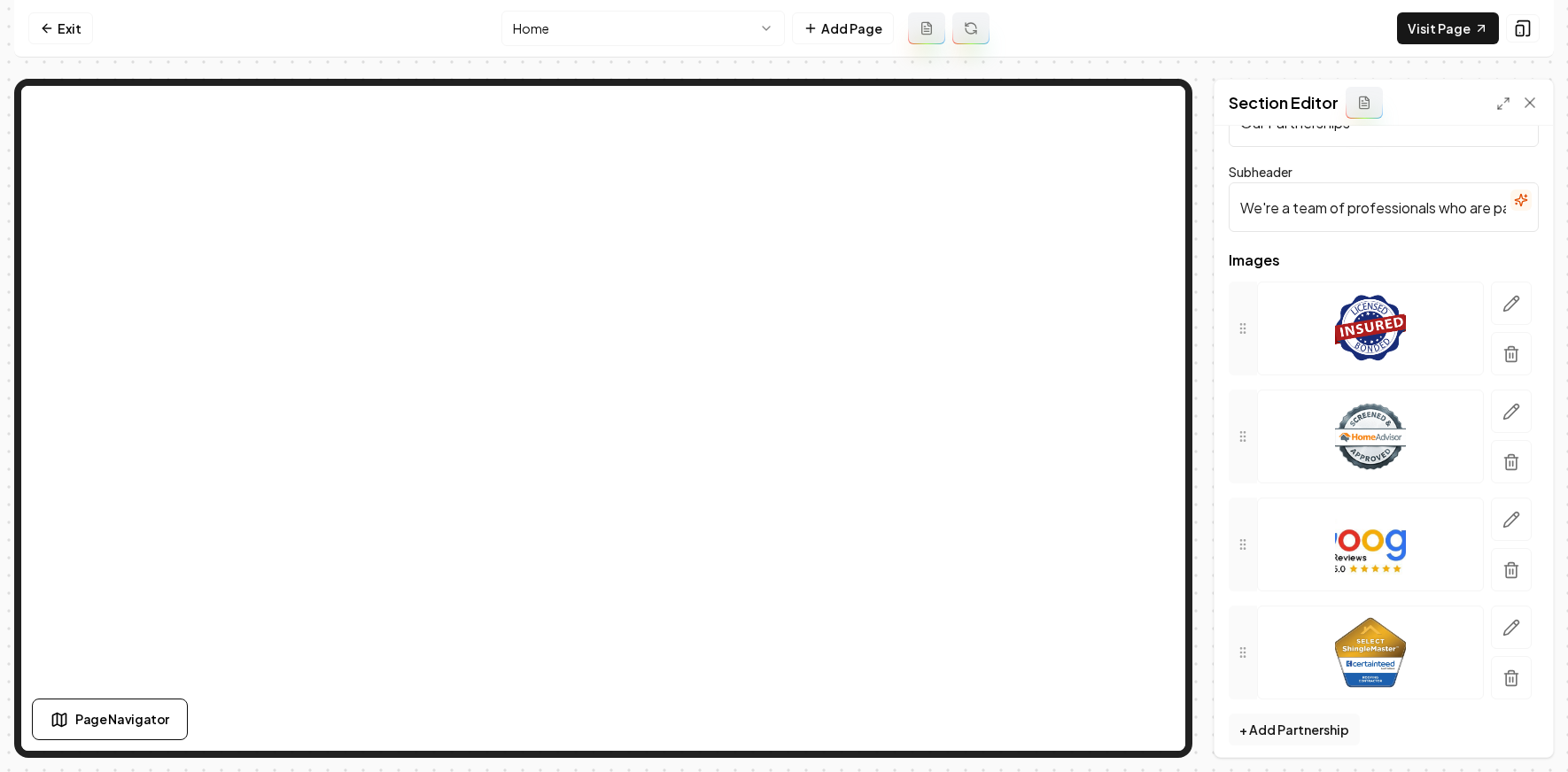
scroll to position [74, 0]
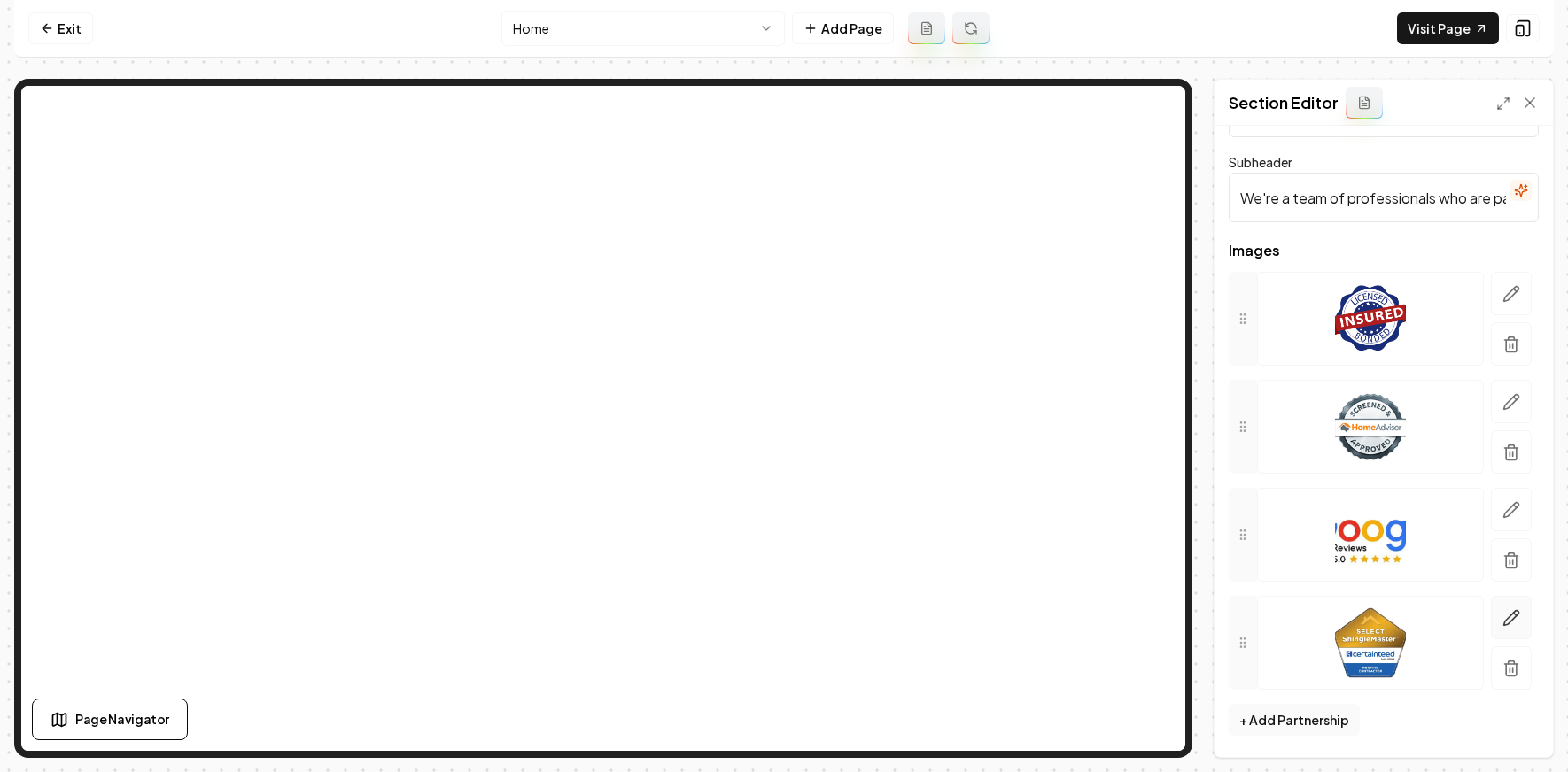
click at [1154, 622] on button "button" at bounding box center [1512, 617] width 41 height 44
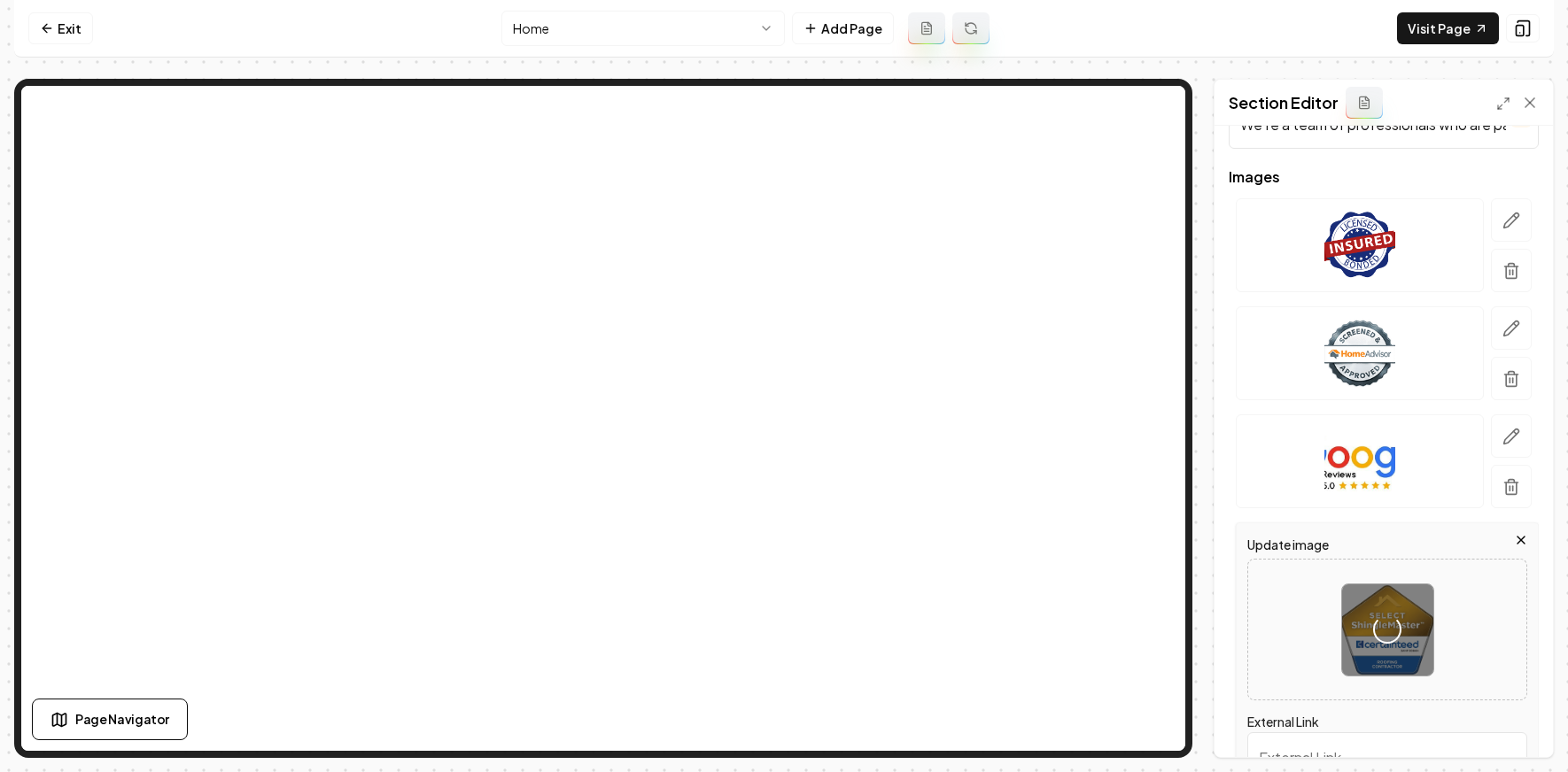
scroll to position [272, 0]
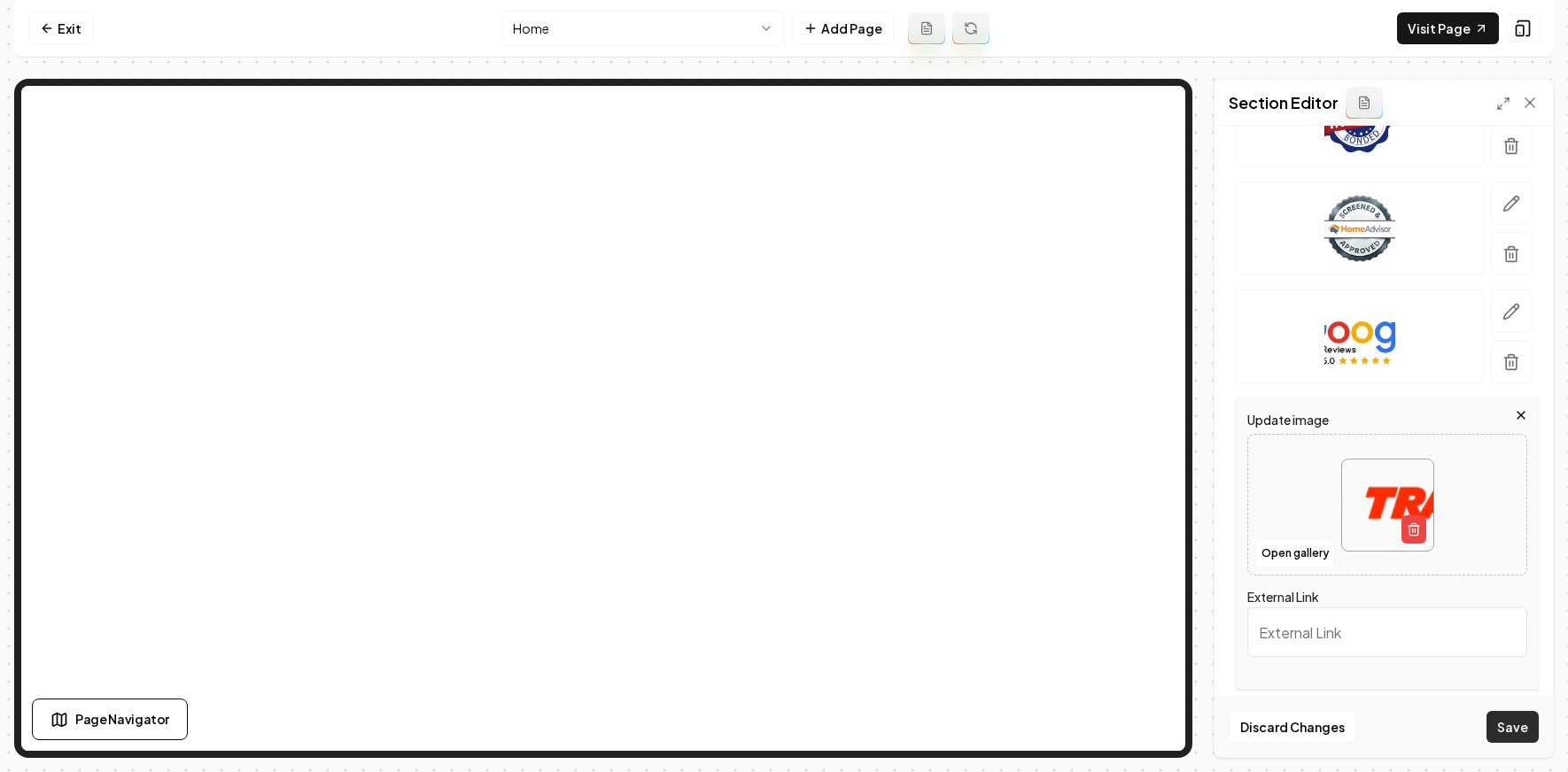
click at [1154, 729] on button "Save" at bounding box center [1513, 727] width 52 height 32
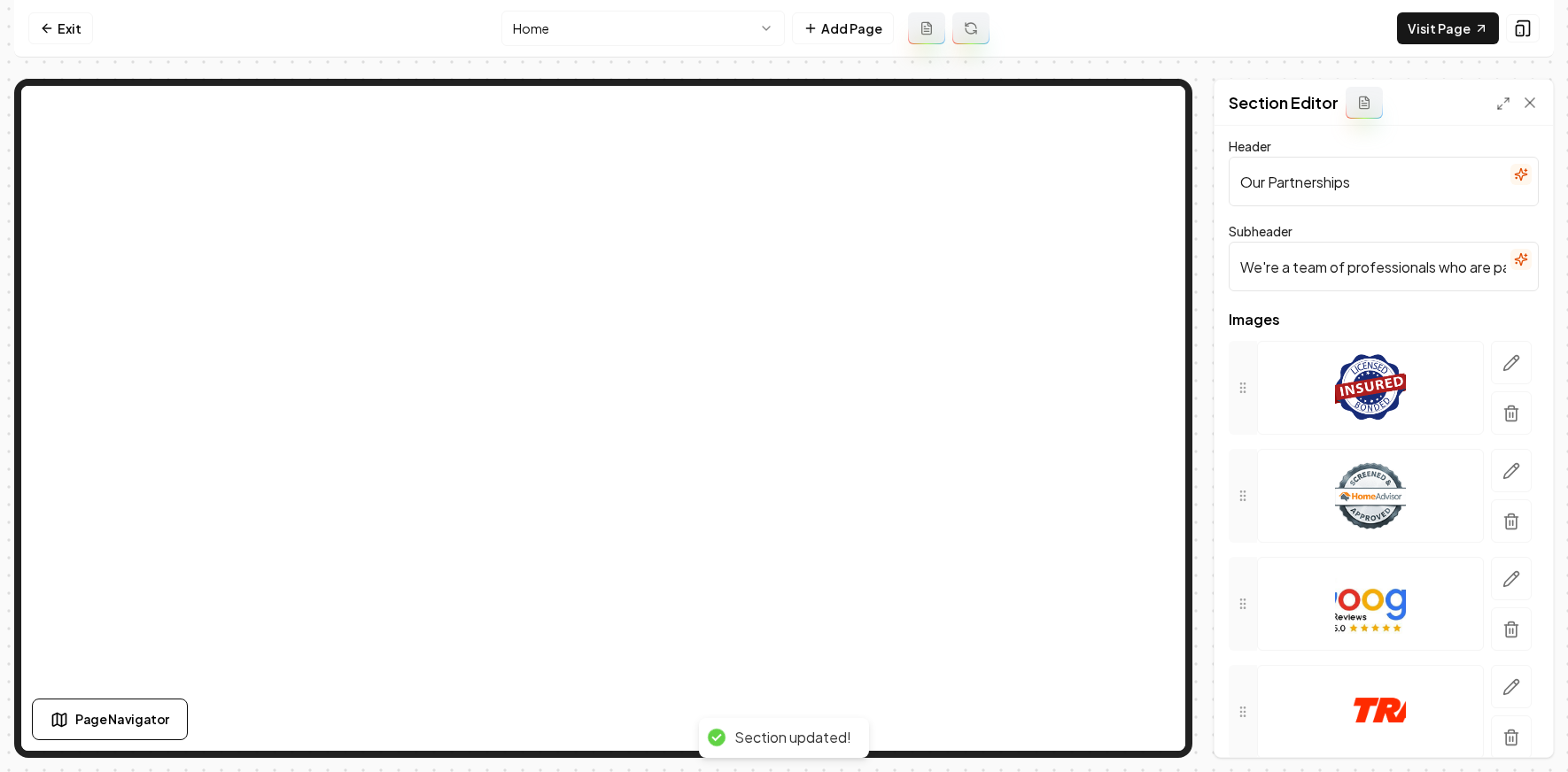
scroll to position [0, 0]
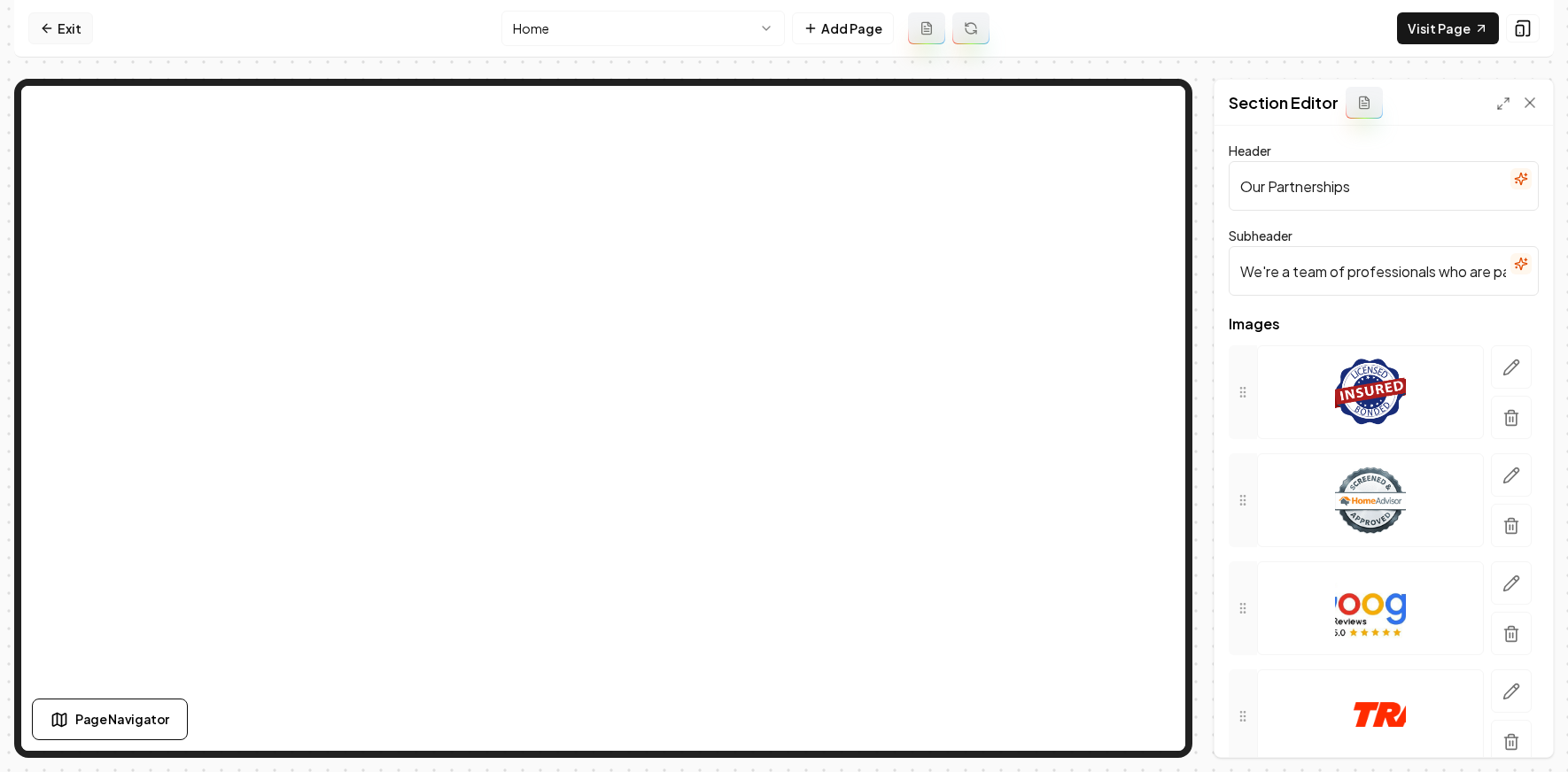
click at [38, 27] on link "Exit" at bounding box center [60, 28] width 65 height 32
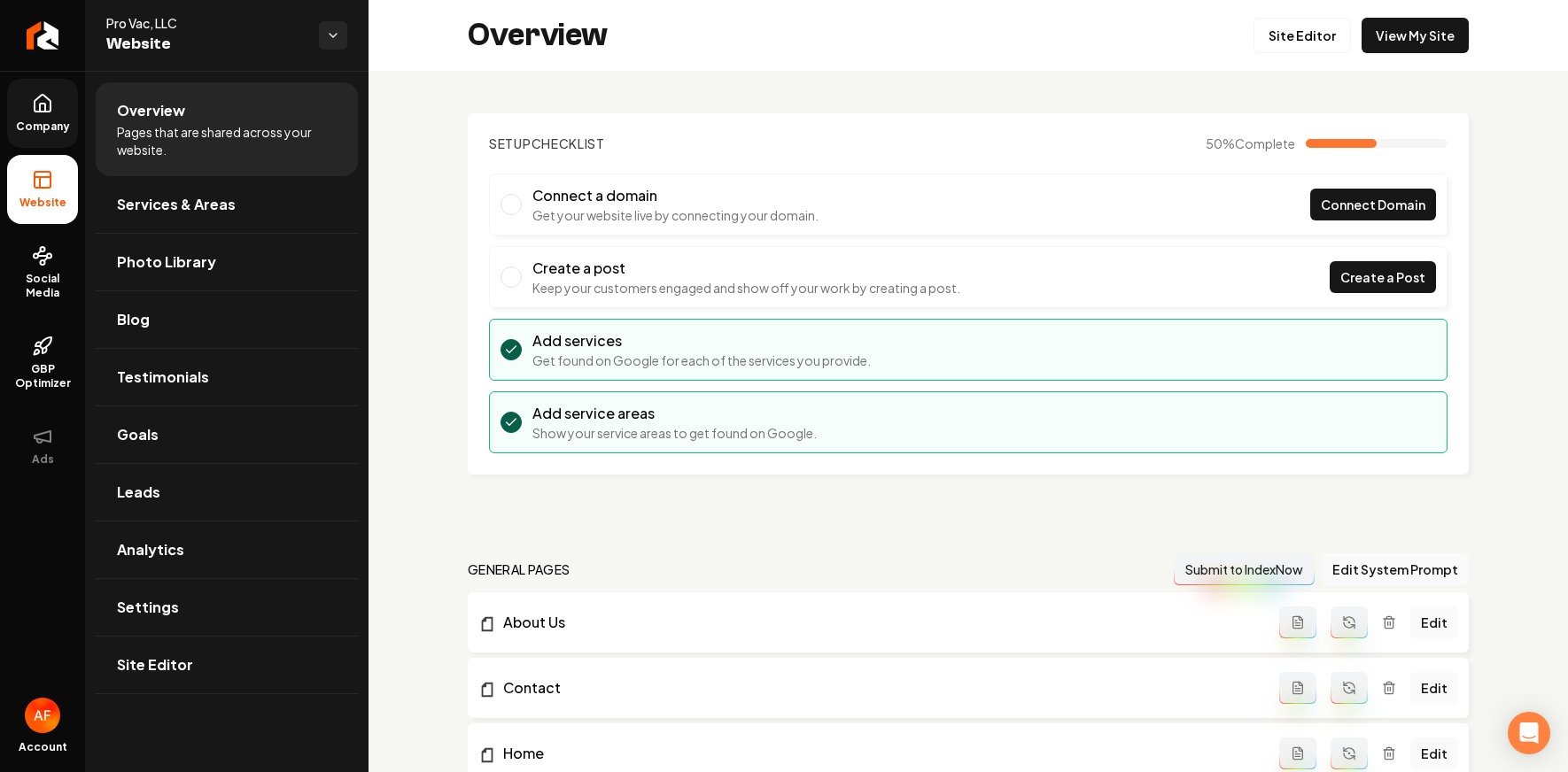
click at [44, 121] on span "Company" at bounding box center [43, 127] width 68 height 15
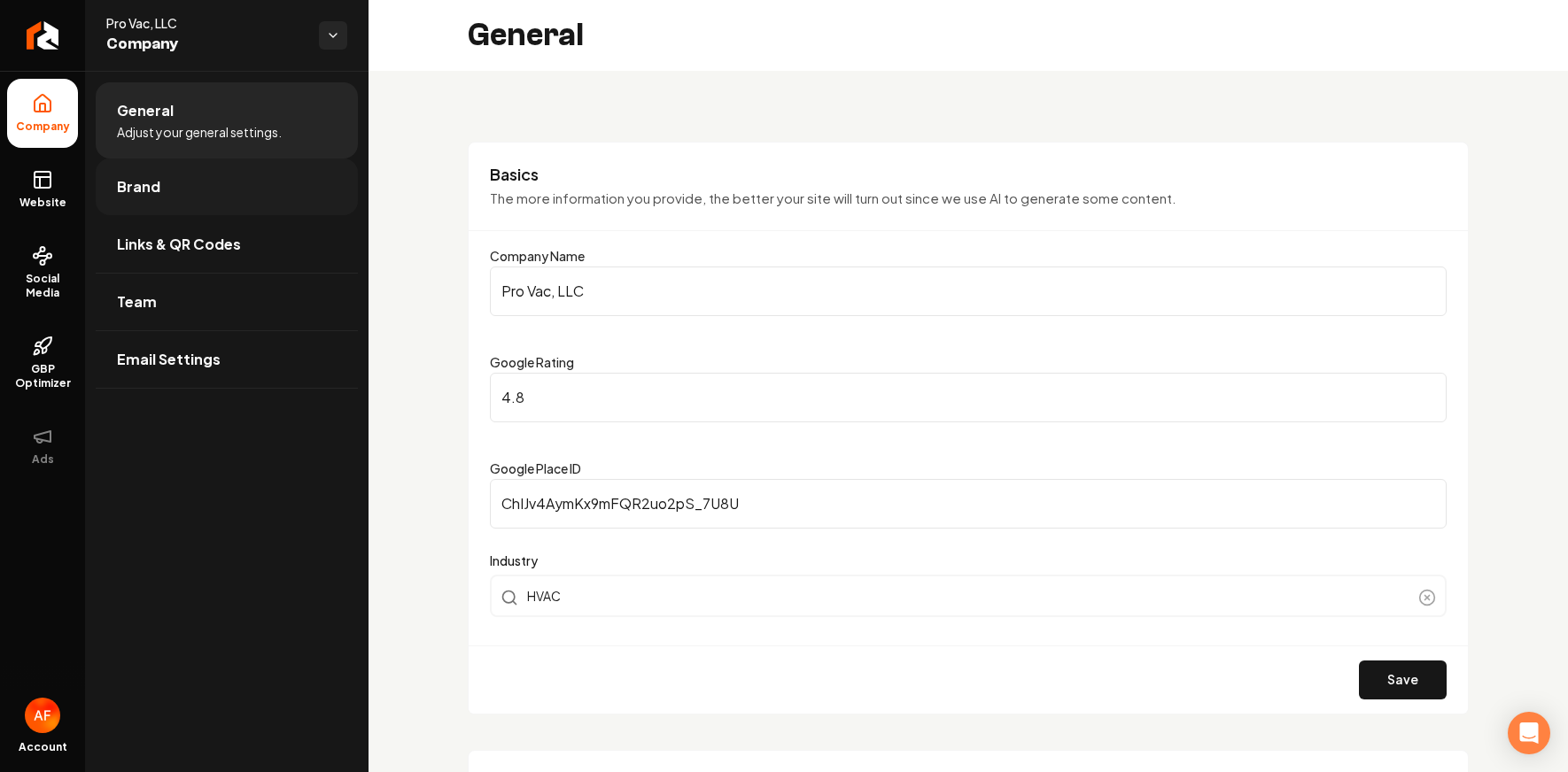
click at [161, 201] on link "Brand" at bounding box center [226, 187] width 262 height 57
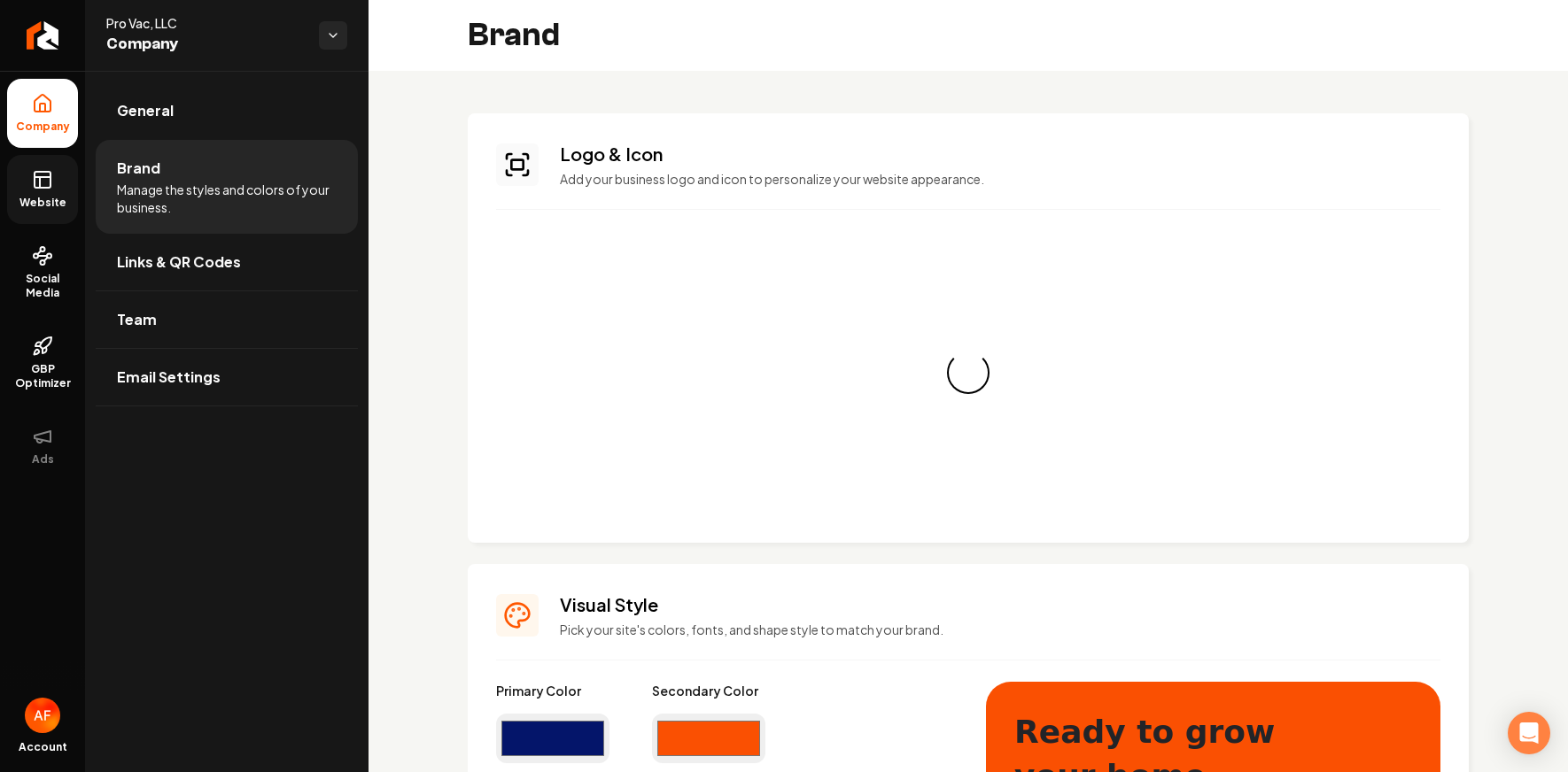
click at [48, 188] on rect at bounding box center [43, 180] width 15 height 15
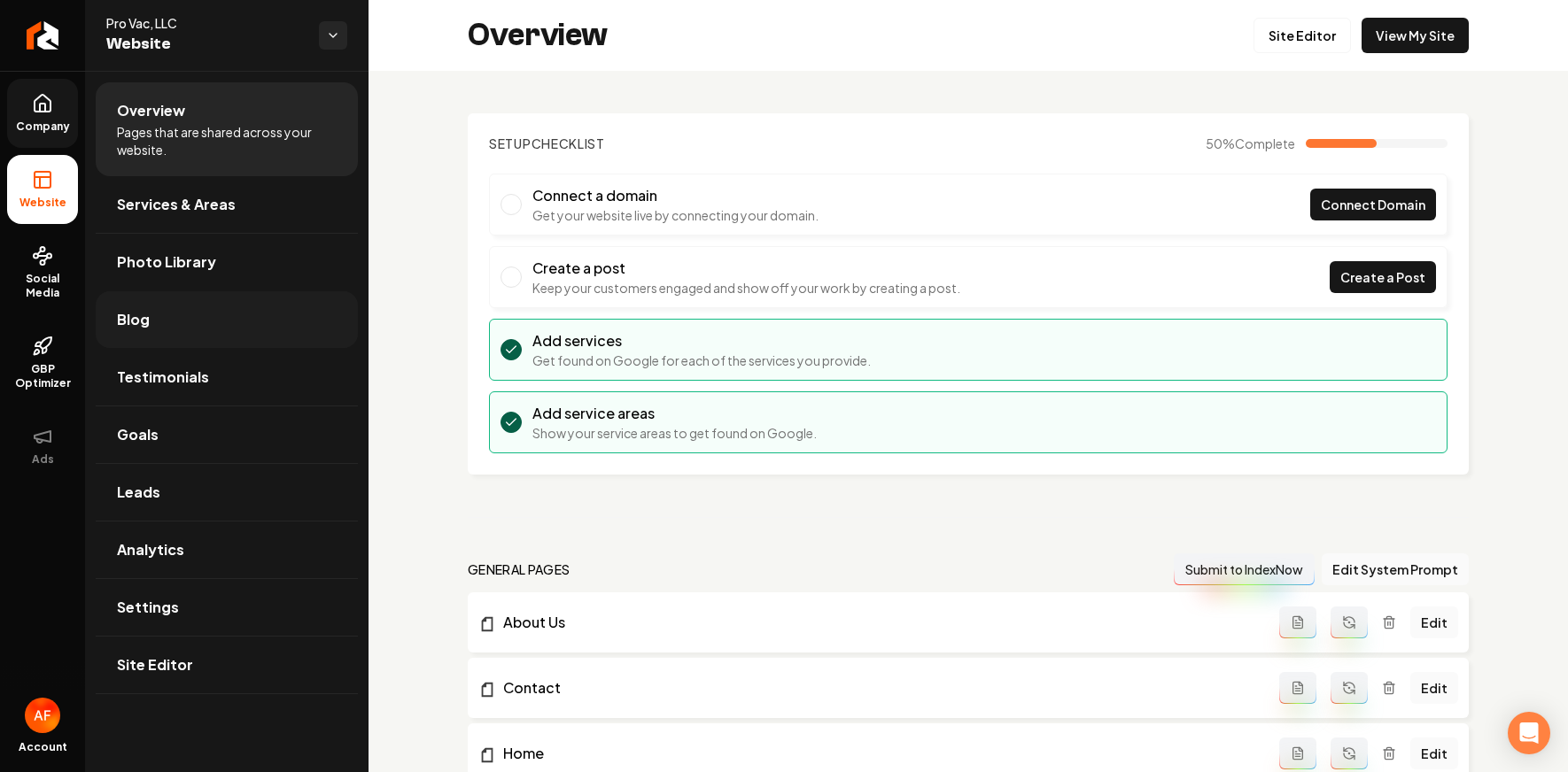
click at [177, 316] on link "Blog" at bounding box center [226, 319] width 262 height 57
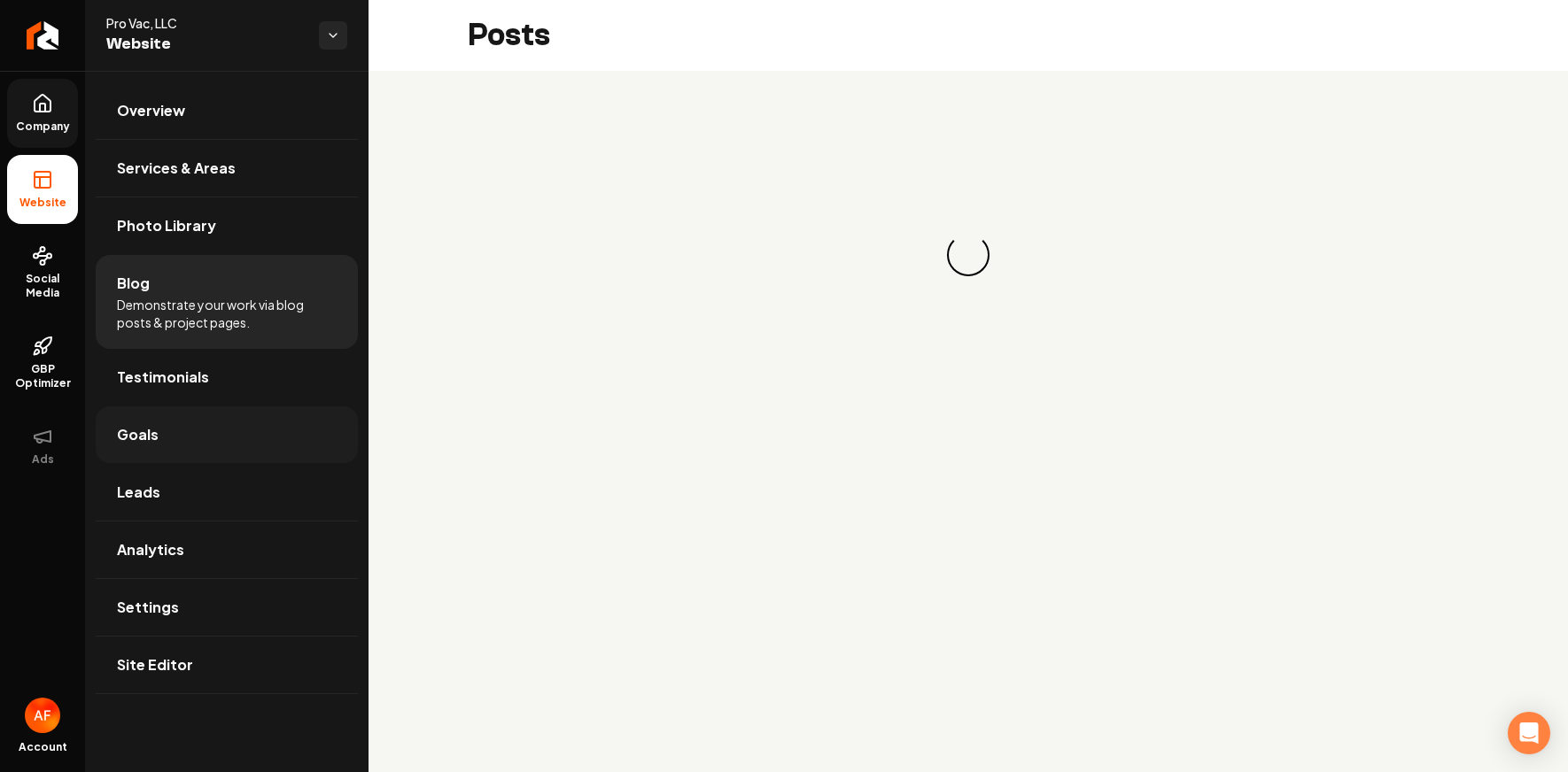
click at [157, 436] on link "Goals" at bounding box center [226, 434] width 262 height 57
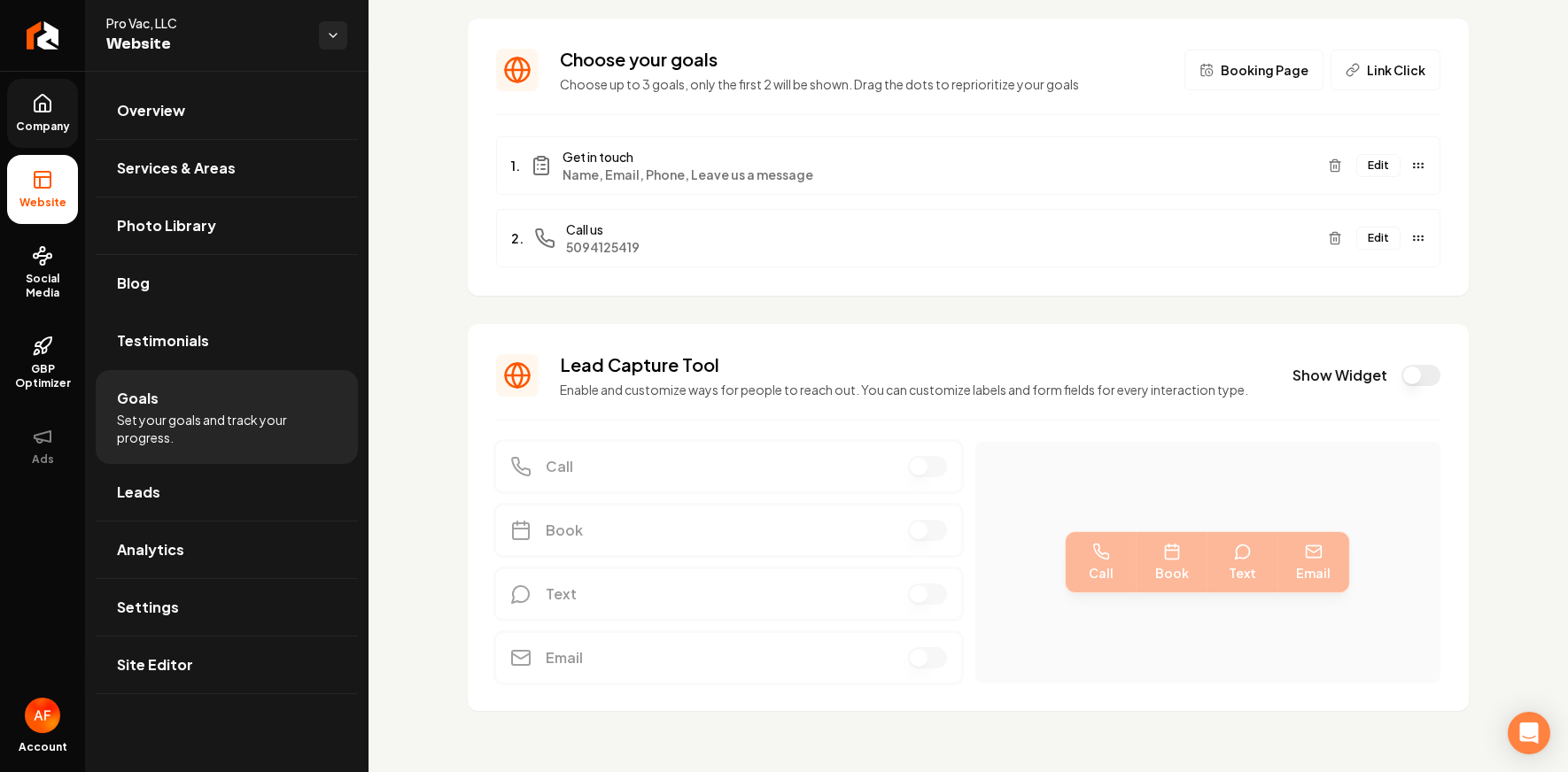
scroll to position [104, 0]
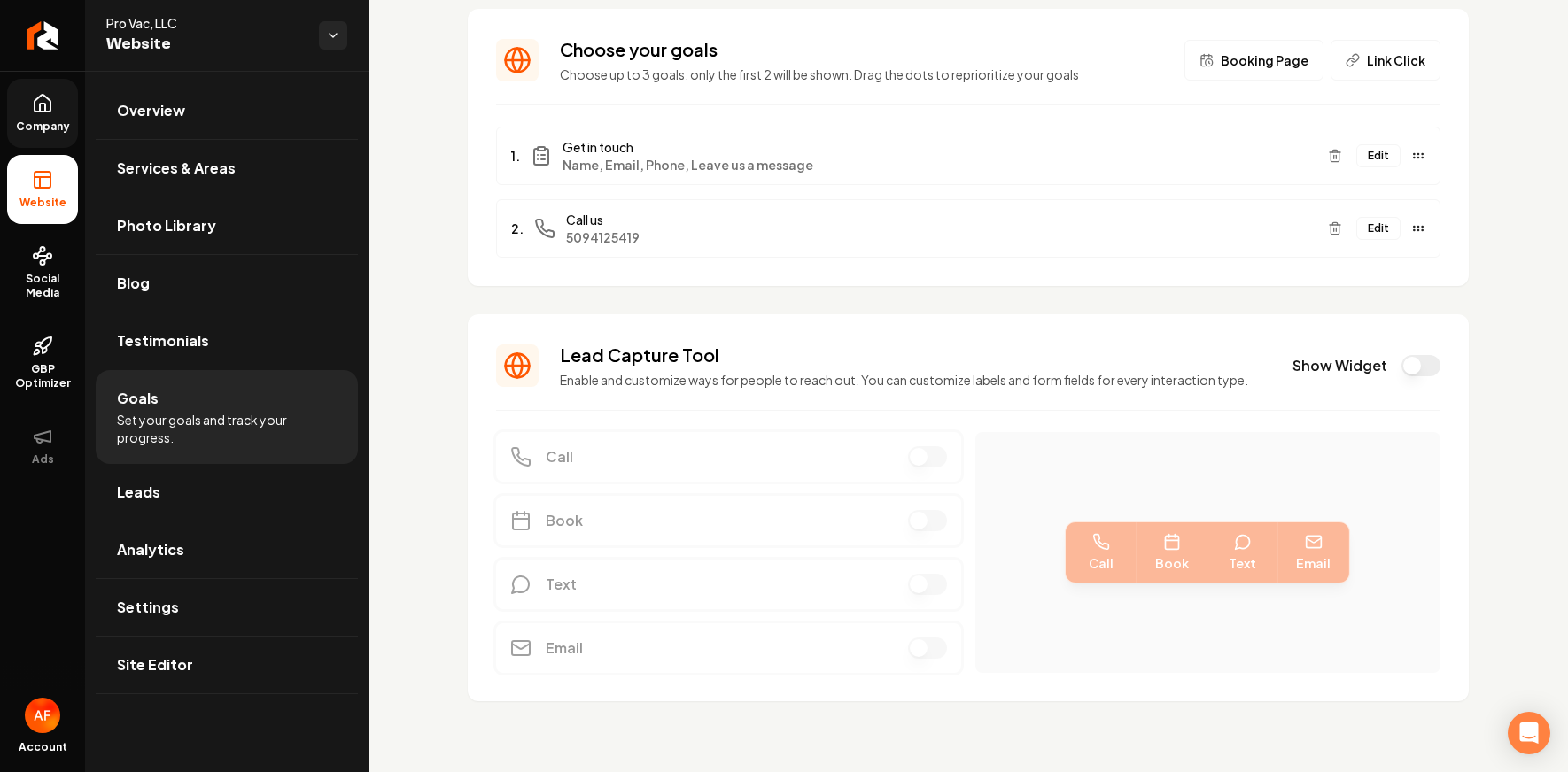
click at [1154, 355] on button "Show Widget" at bounding box center [1421, 366] width 39 height 21
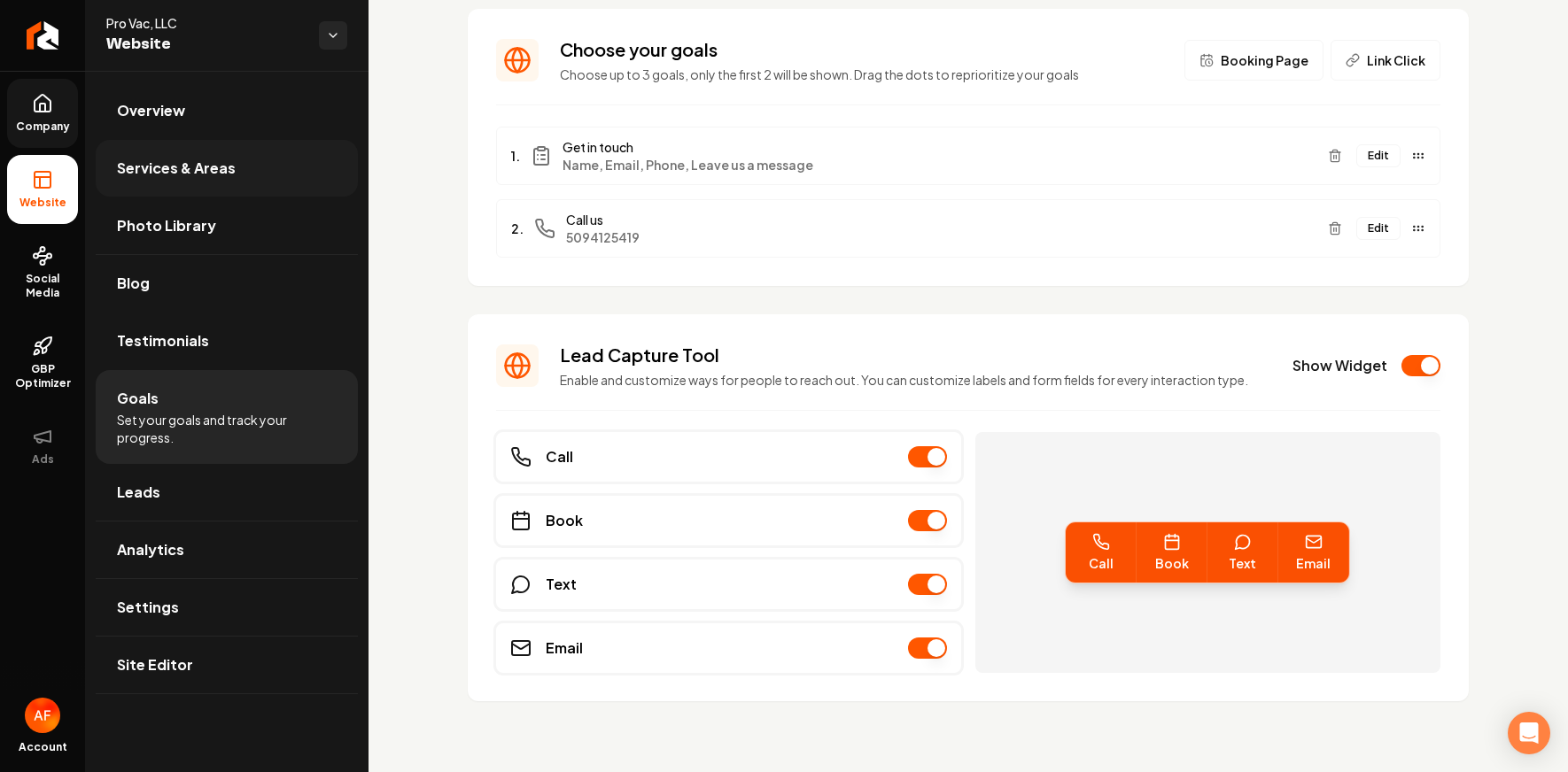
click at [179, 177] on span "Services & Areas" at bounding box center [176, 168] width 119 height 21
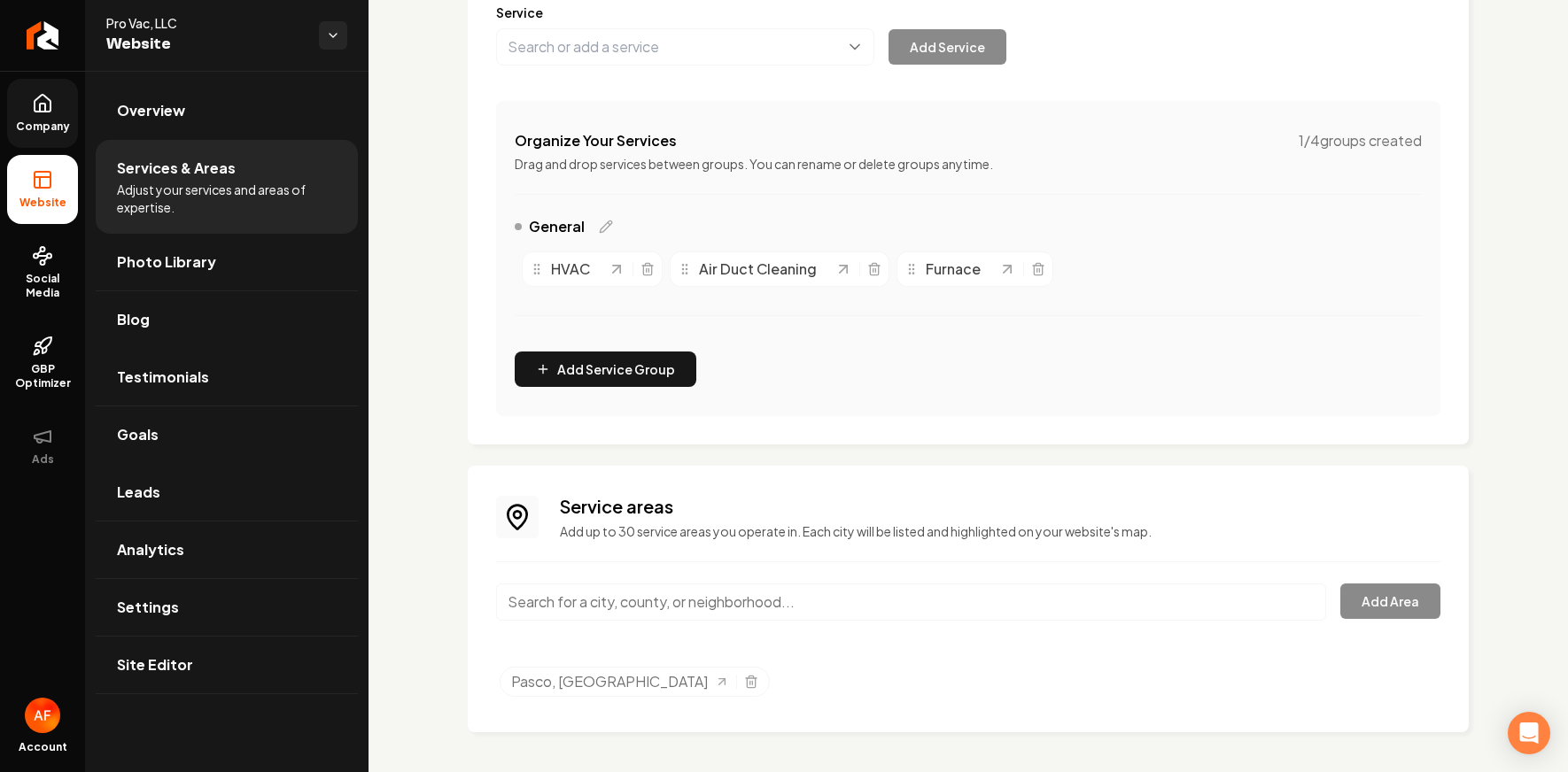
scroll to position [248, 0]
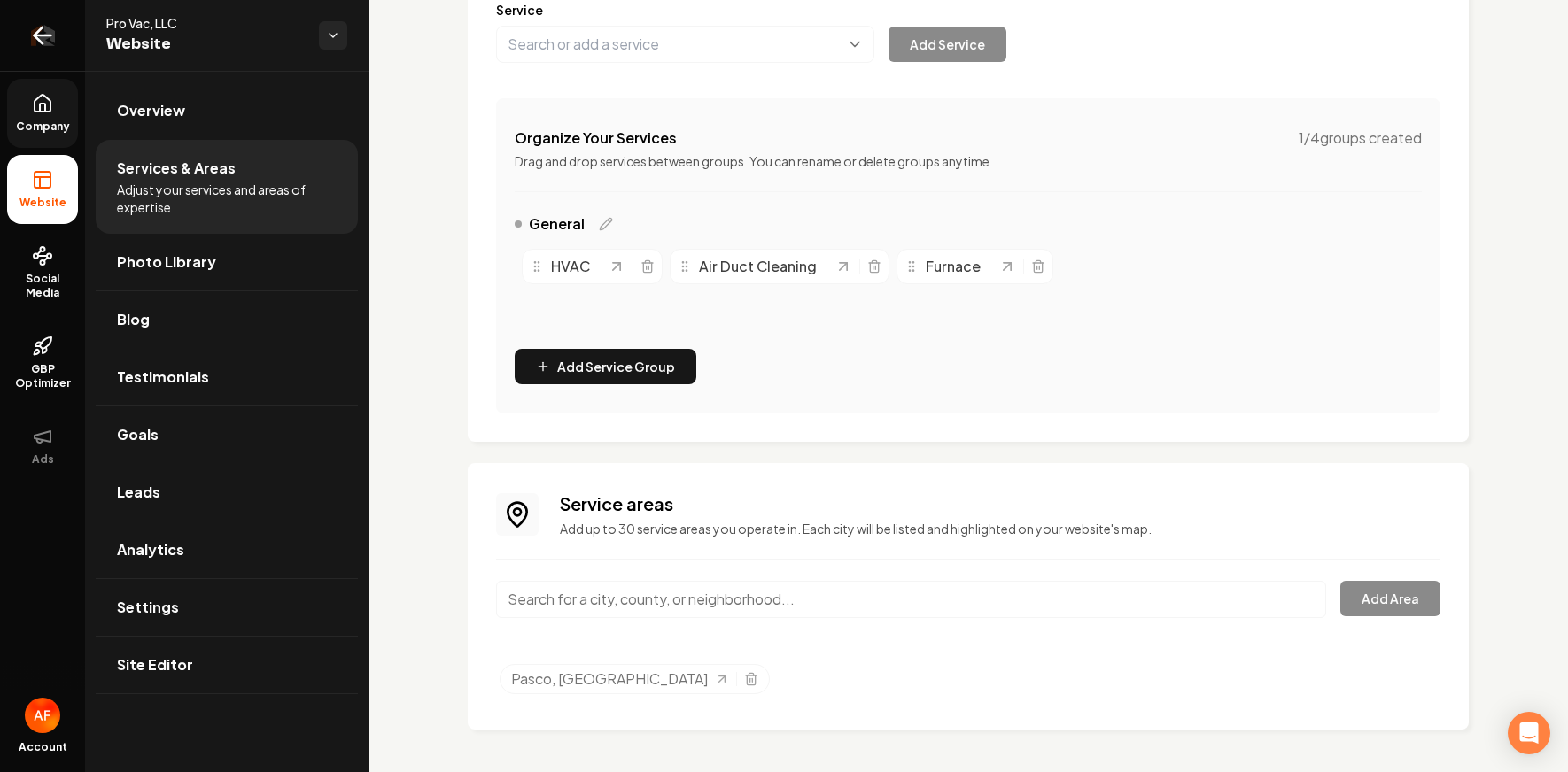
click at [49, 27] on icon "Return to dashboard" at bounding box center [42, 35] width 28 height 28
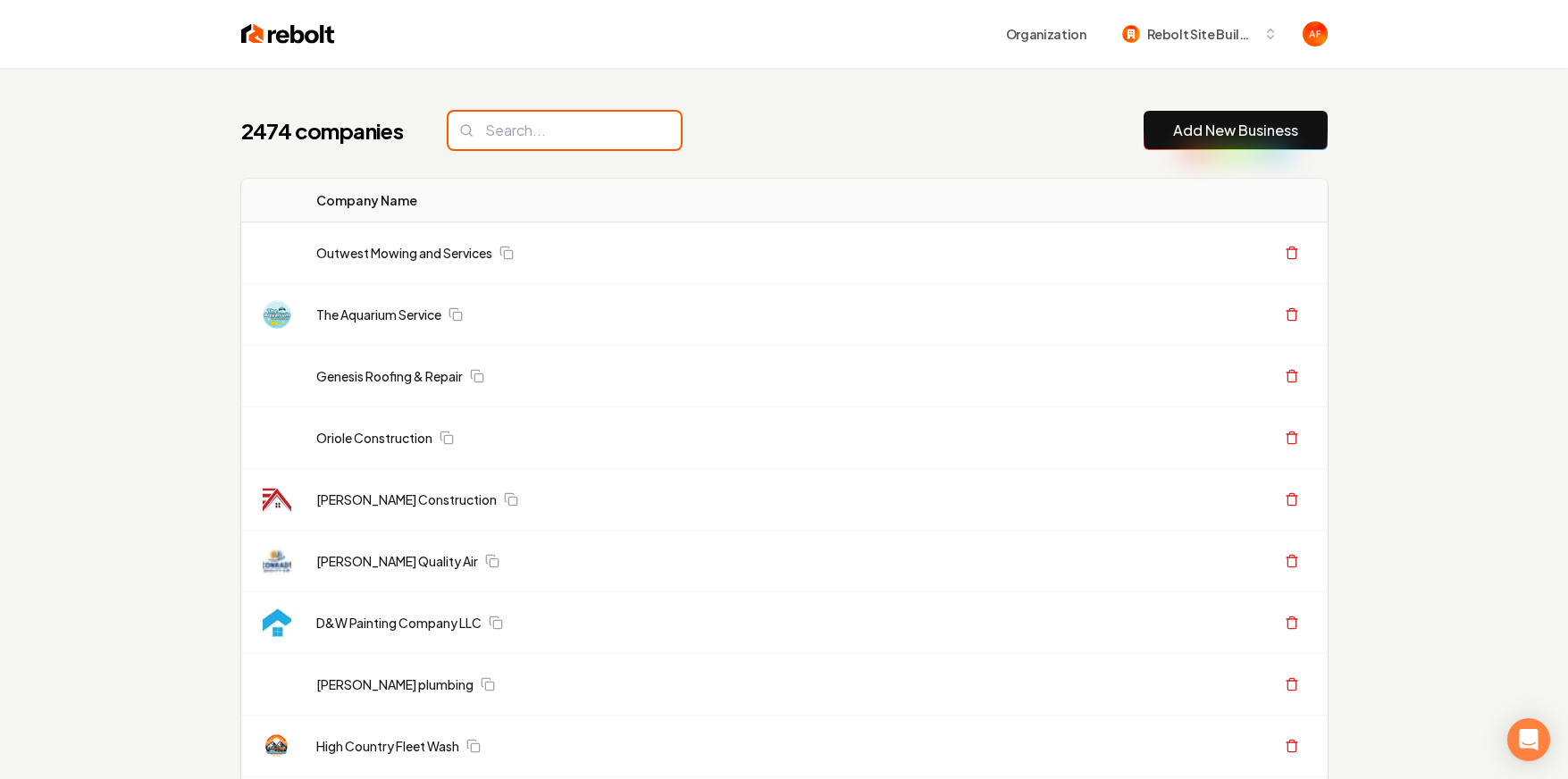
click at [529, 133] on input "search" at bounding box center [564, 130] width 232 height 37
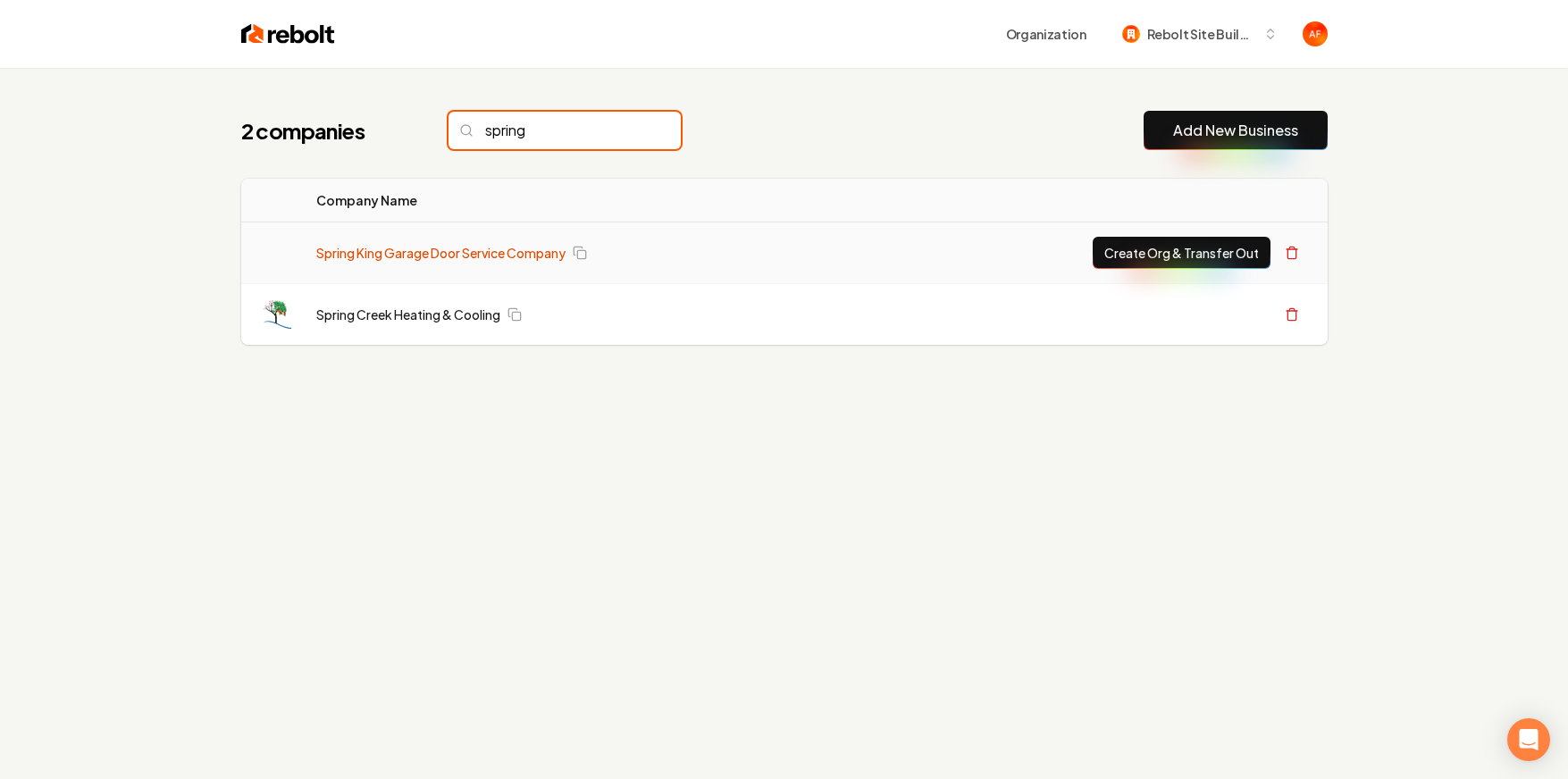
type input "spring"
click at [448, 259] on link "Spring King Garage Door Service Company" at bounding box center [440, 253] width 249 height 18
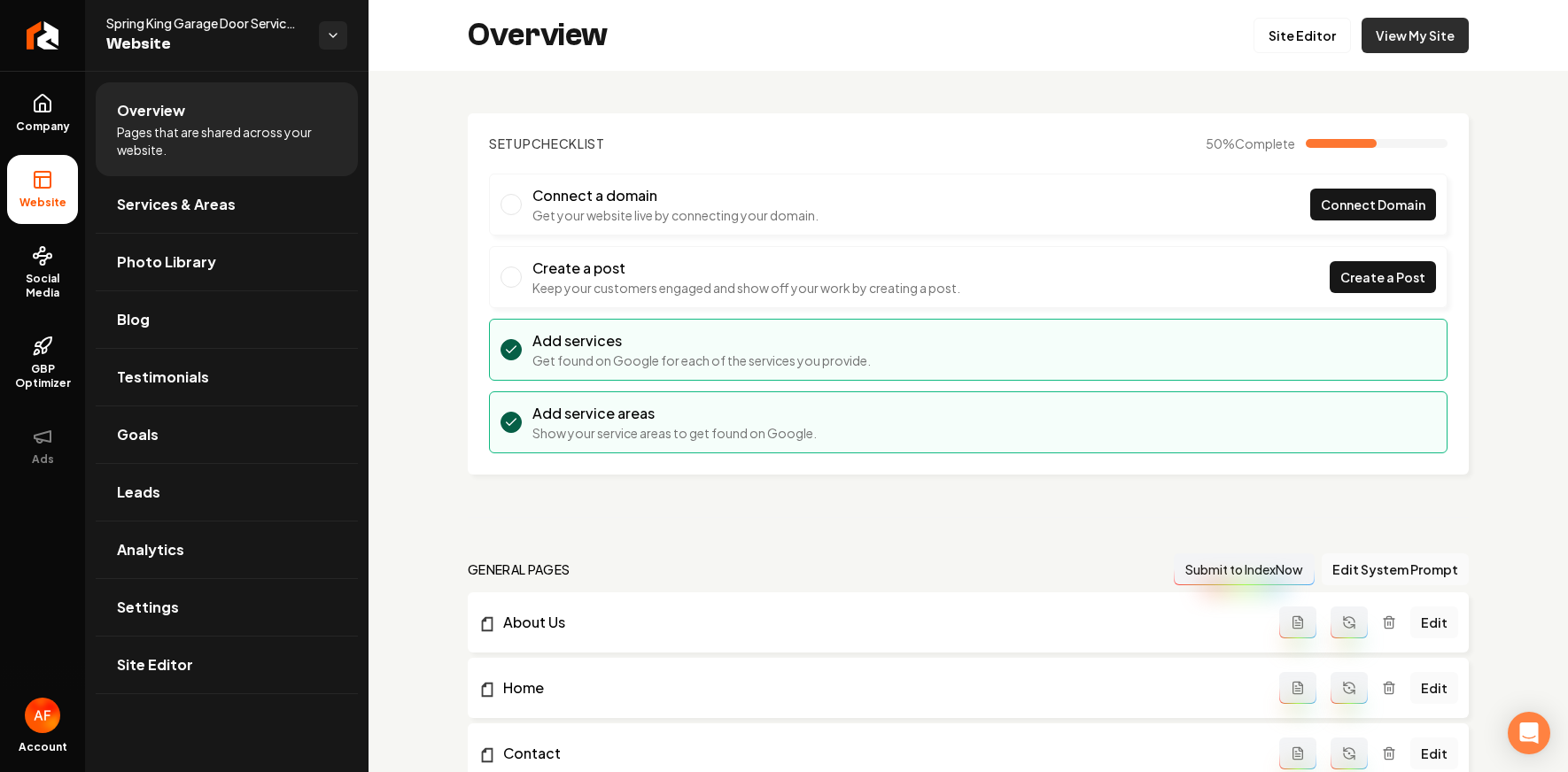
click at [1154, 40] on link "View My Site" at bounding box center [1415, 35] width 107 height 36
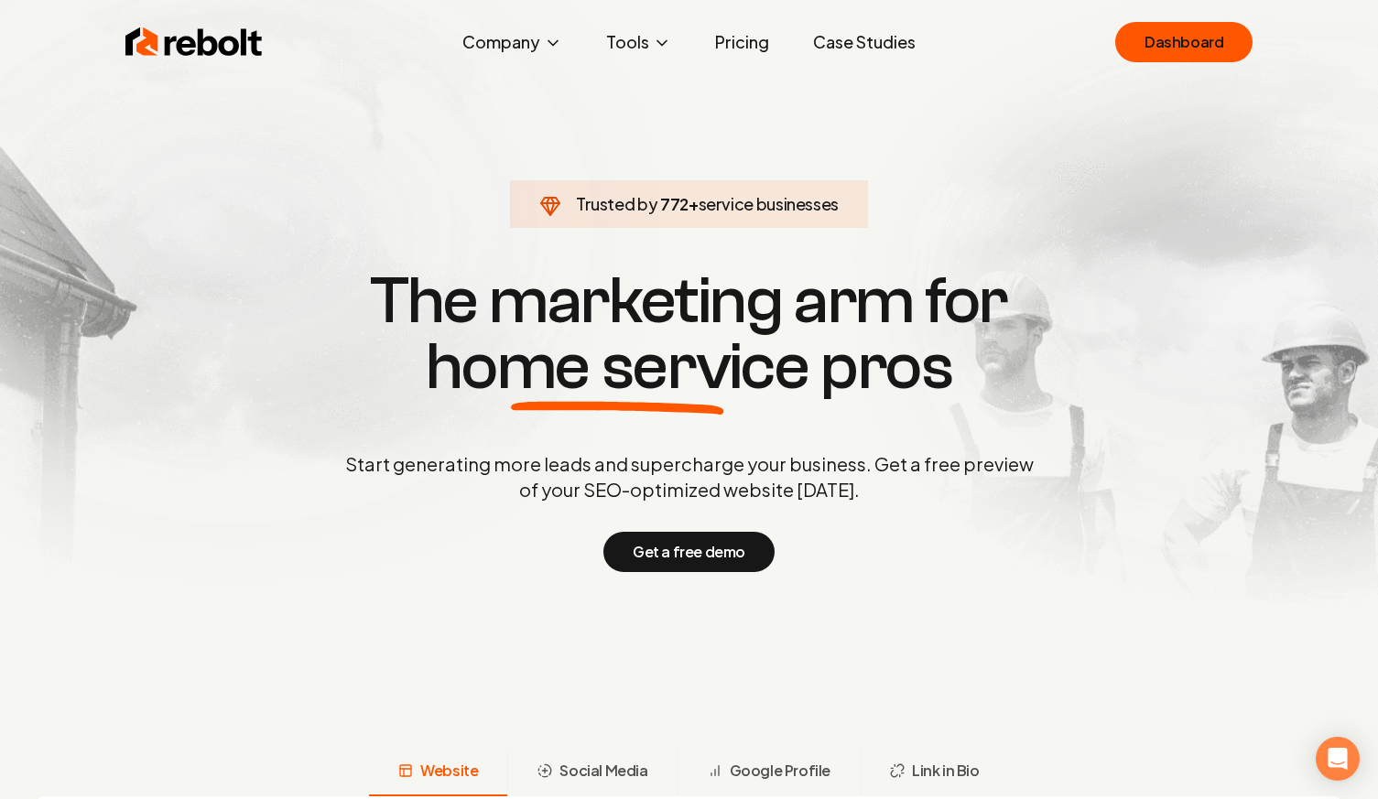
click at [869, 46] on link "Case Studies" at bounding box center [864, 42] width 132 height 37
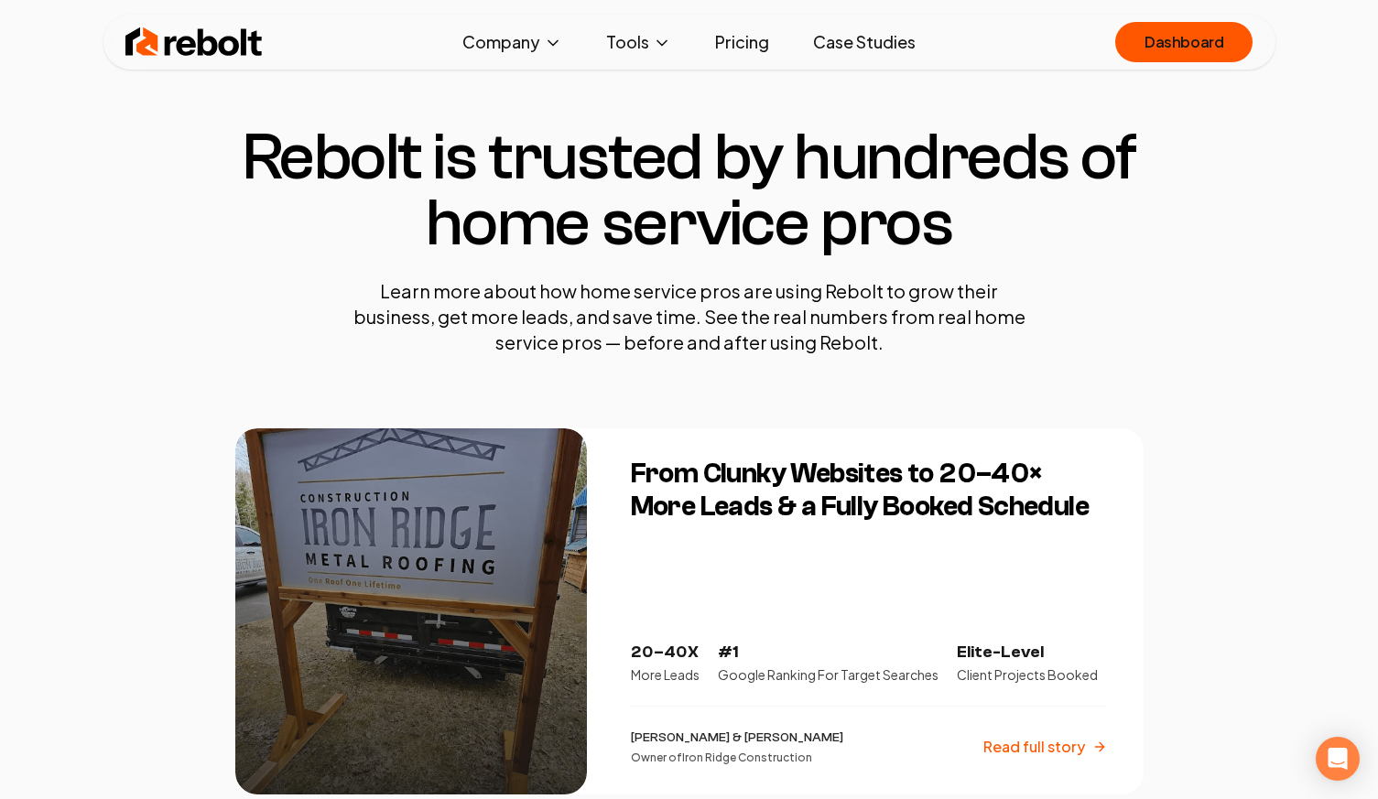
scroll to position [22, 0]
click at [213, 28] on img at bounding box center [193, 42] width 137 height 37
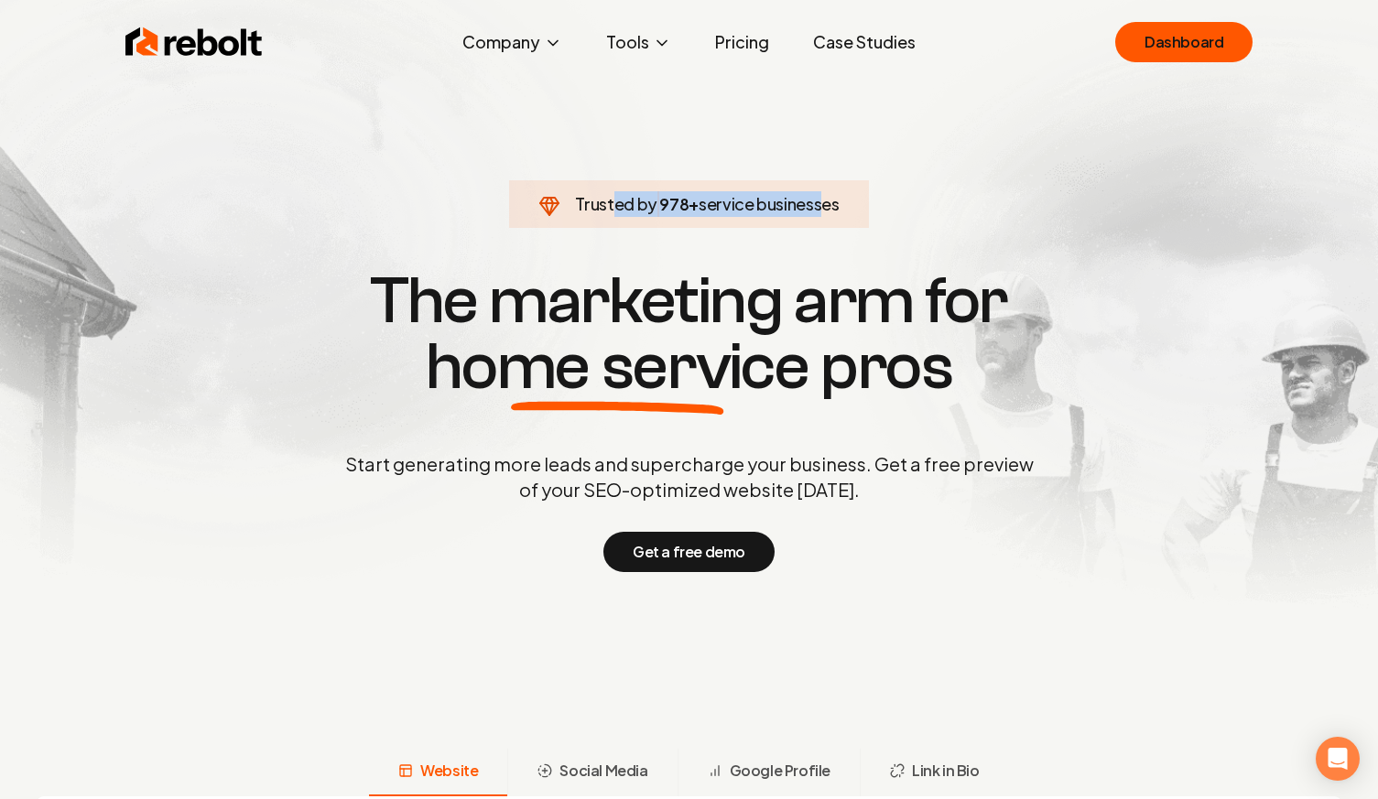
drag, startPoint x: 609, startPoint y: 203, endPoint x: 816, endPoint y: 211, distance: 207.9
click at [816, 211] on span "Trusted by 978 + service businesses" at bounding box center [688, 204] width 337 height 26
click at [857, 191] on span "Trusted by 996 + service businesses" at bounding box center [688, 204] width 337 height 26
